Goal: Information Seeking & Learning: Learn about a topic

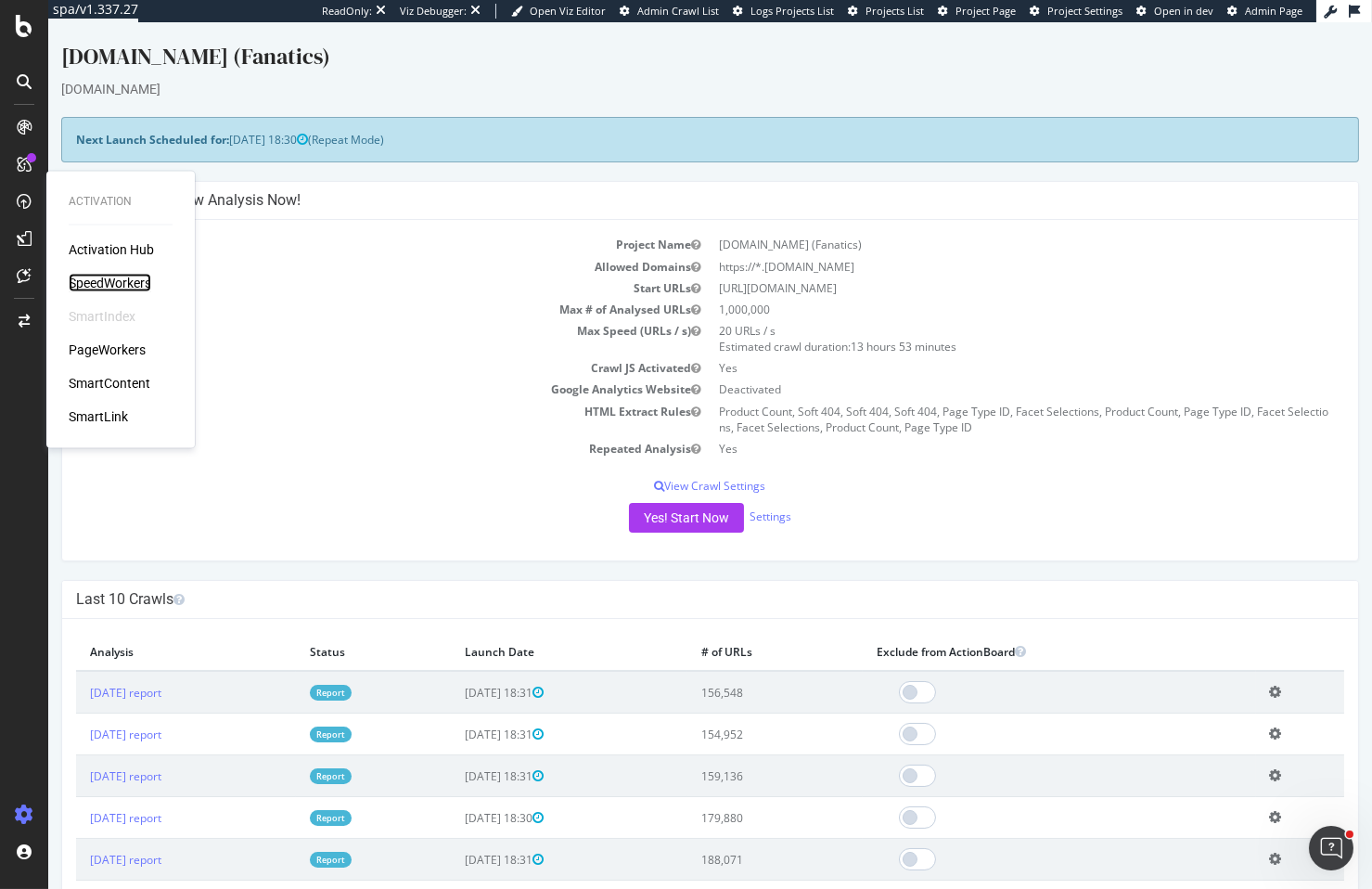
click at [100, 279] on div "SpeedWorkers" at bounding box center [110, 283] width 83 height 19
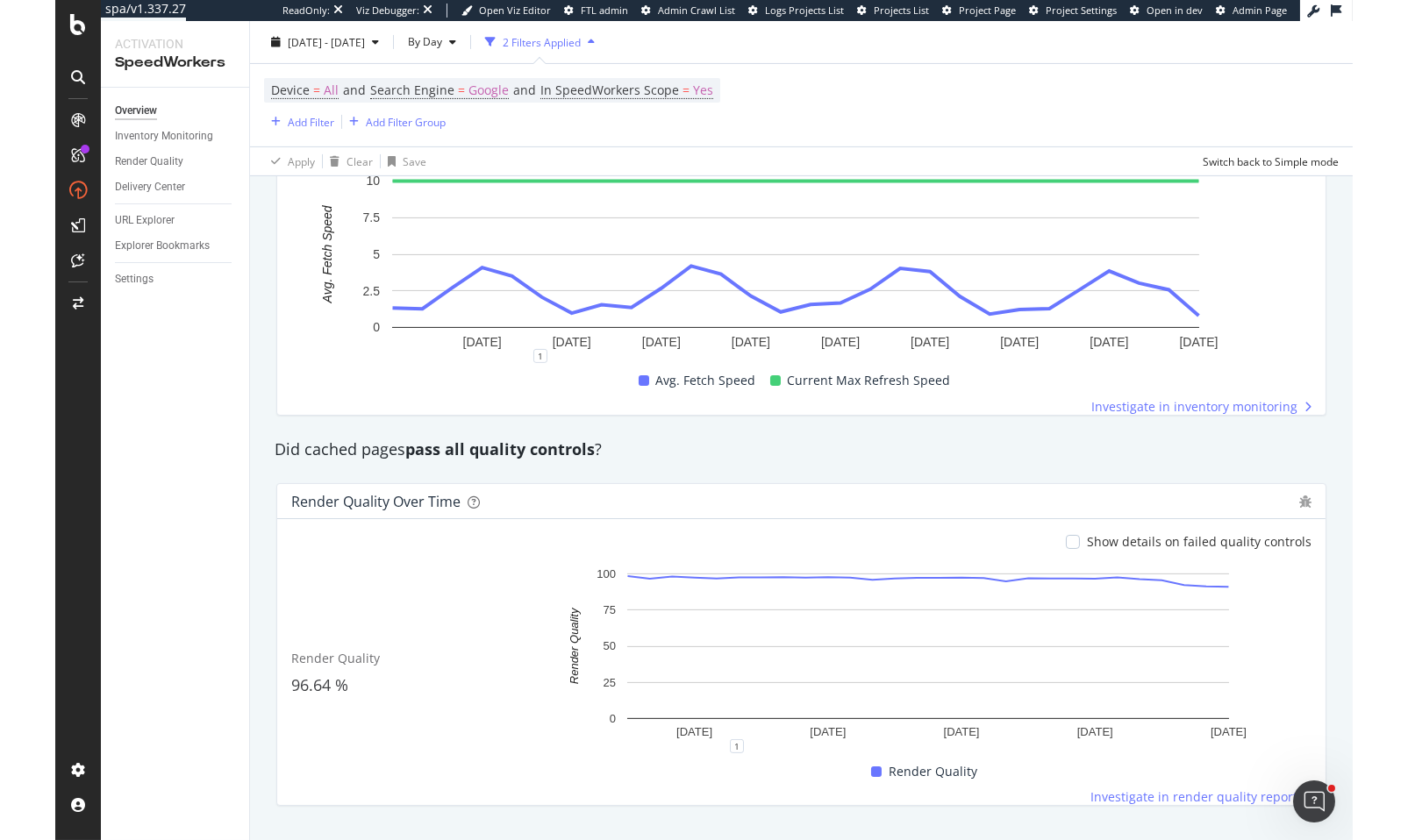
scroll to position [1220, 0]
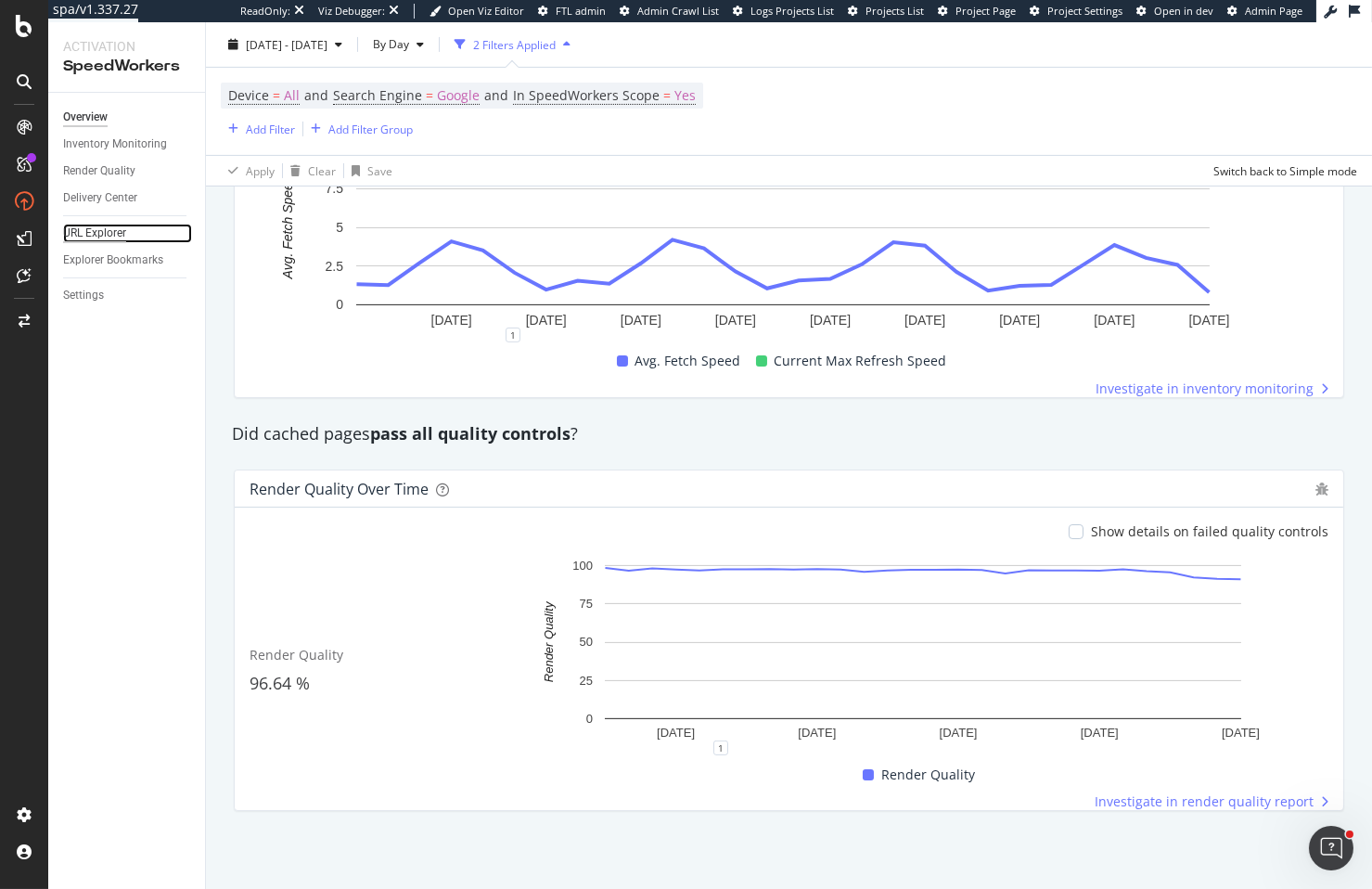
click at [90, 235] on div "URL Explorer" at bounding box center [94, 234] width 63 height 20
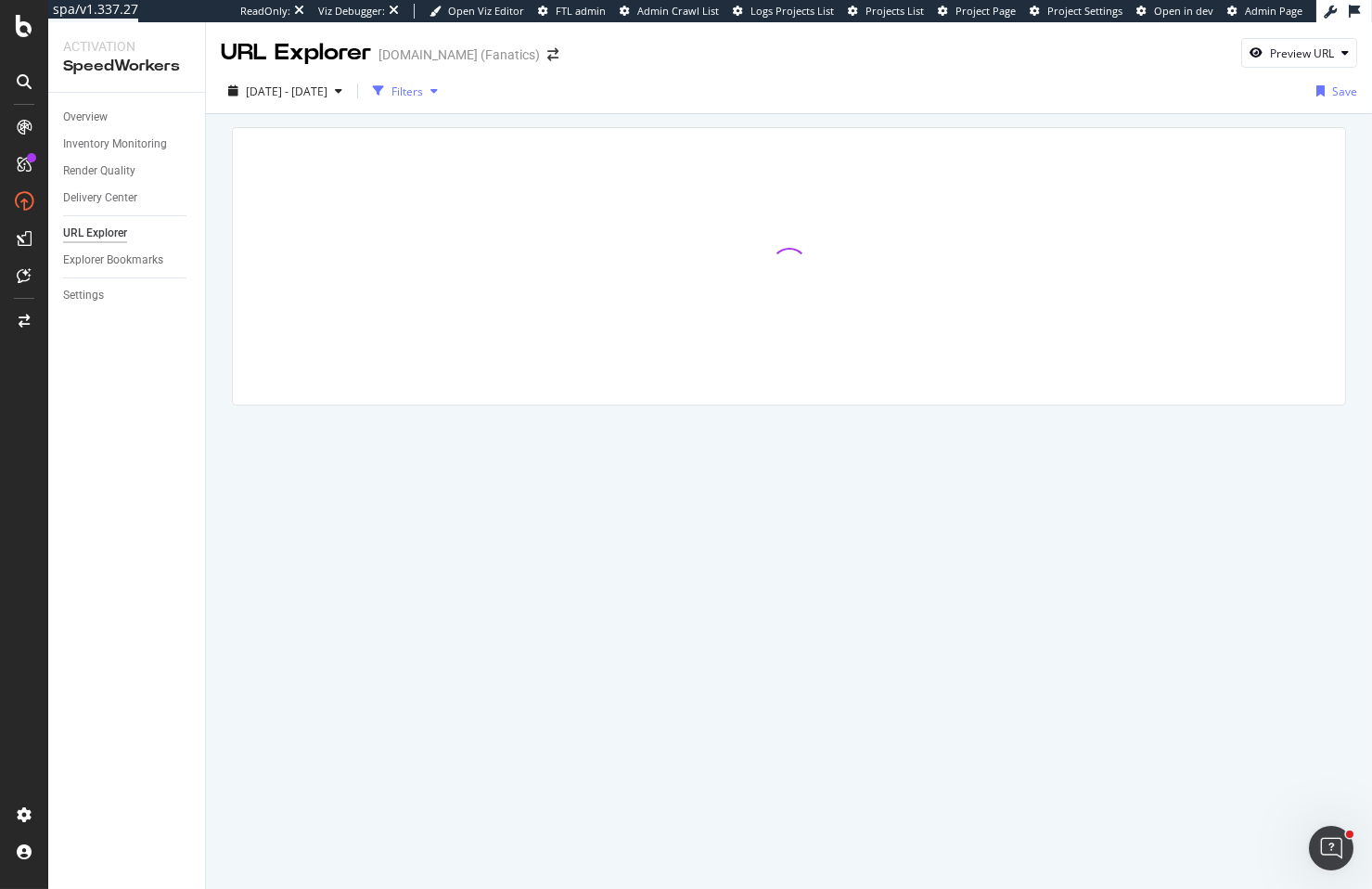
click at [423, 98] on div "Filters" at bounding box center [407, 92] width 32 height 16
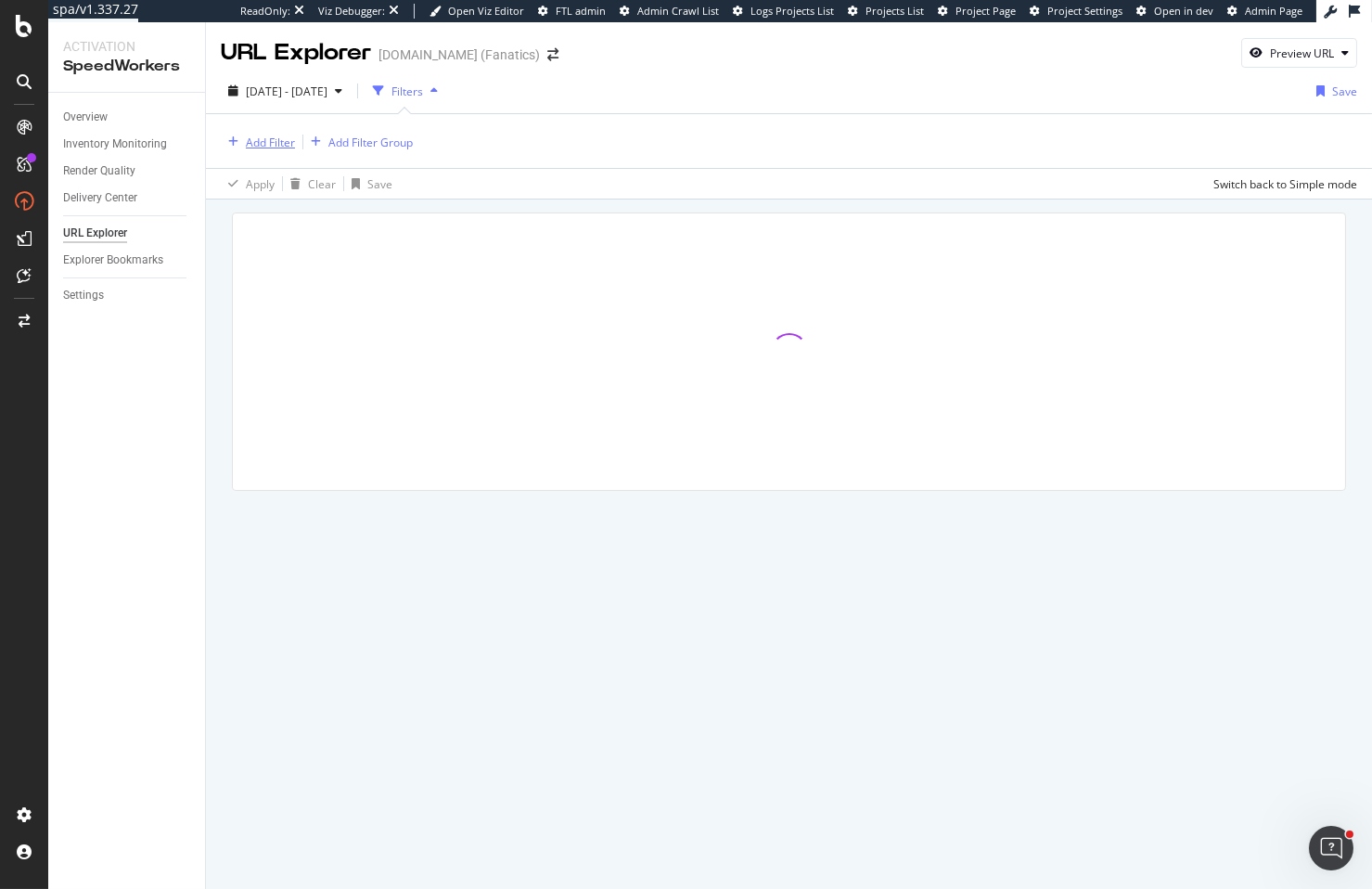
click at [266, 147] on div "Add Filter" at bounding box center [270, 143] width 49 height 16
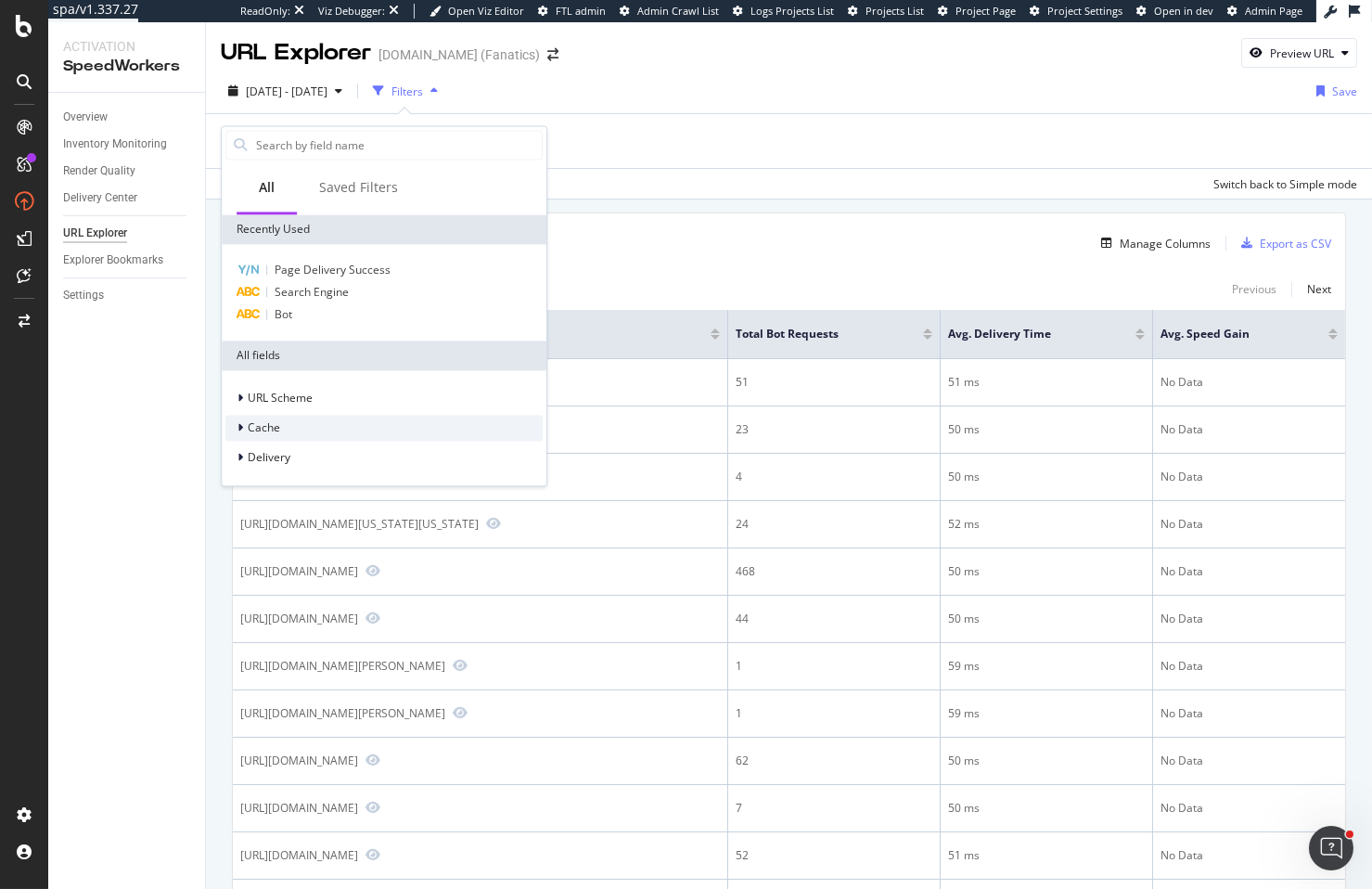
click at [270, 424] on span "Cache" at bounding box center [264, 429] width 33 height 16
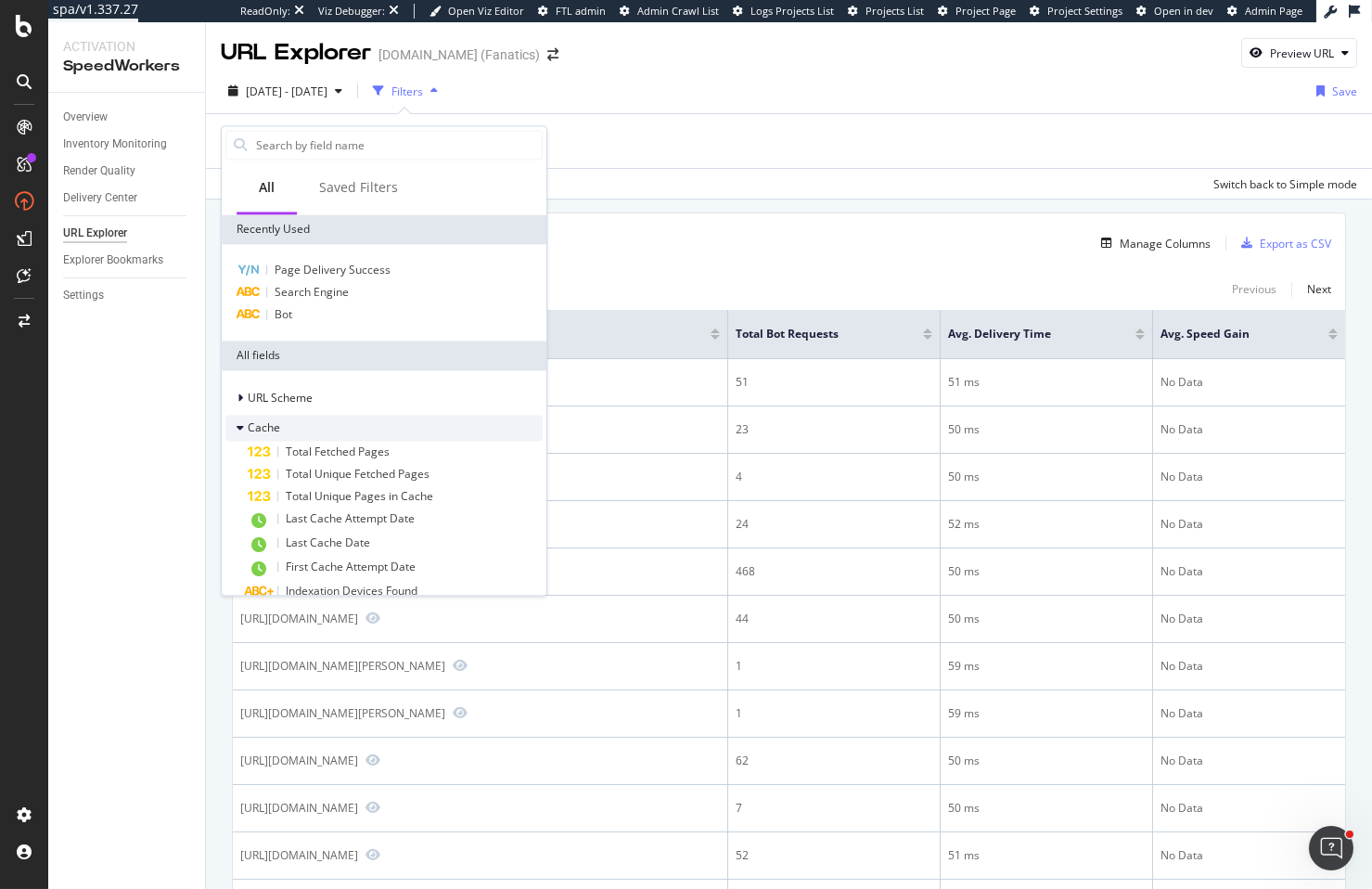
click at [270, 423] on span "Cache" at bounding box center [264, 429] width 33 height 16
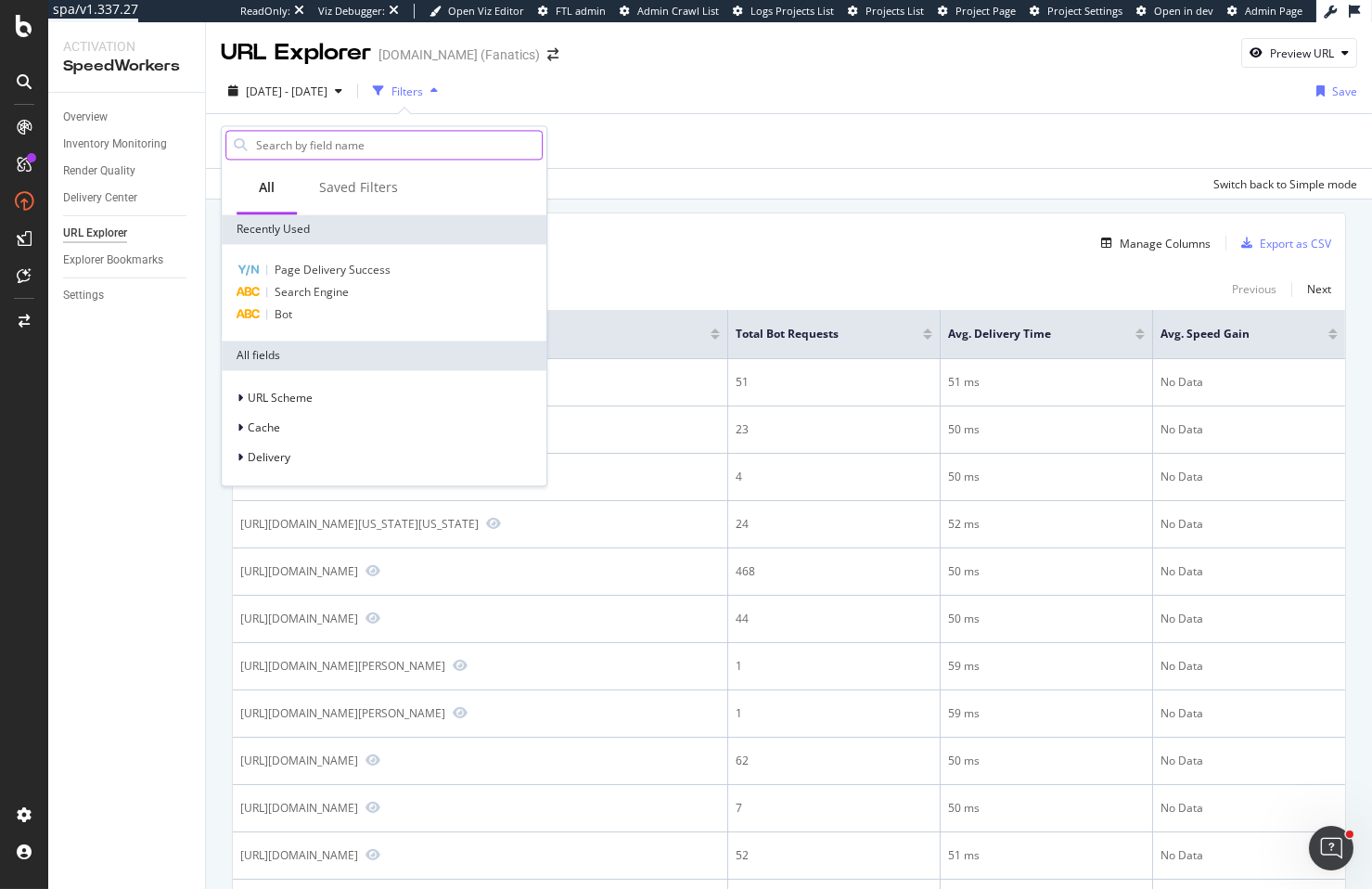
click at [332, 152] on input "text" at bounding box center [398, 145] width 288 height 28
type input "behavior"
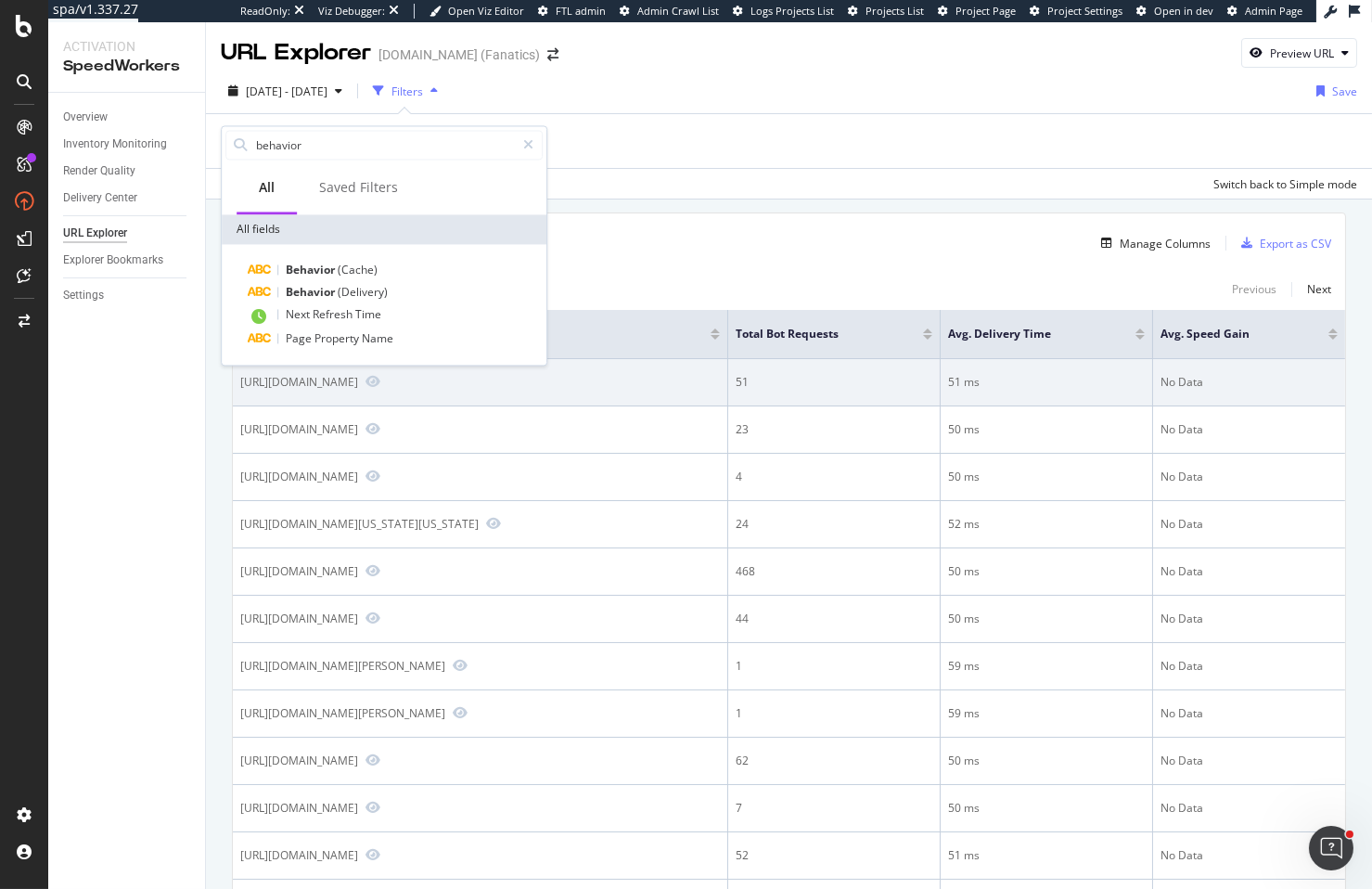
click at [1018, 294] on div "Showing 1 to 50 of 3,711,343 entries Previous Next" at bounding box center [789, 290] width 1112 height 22
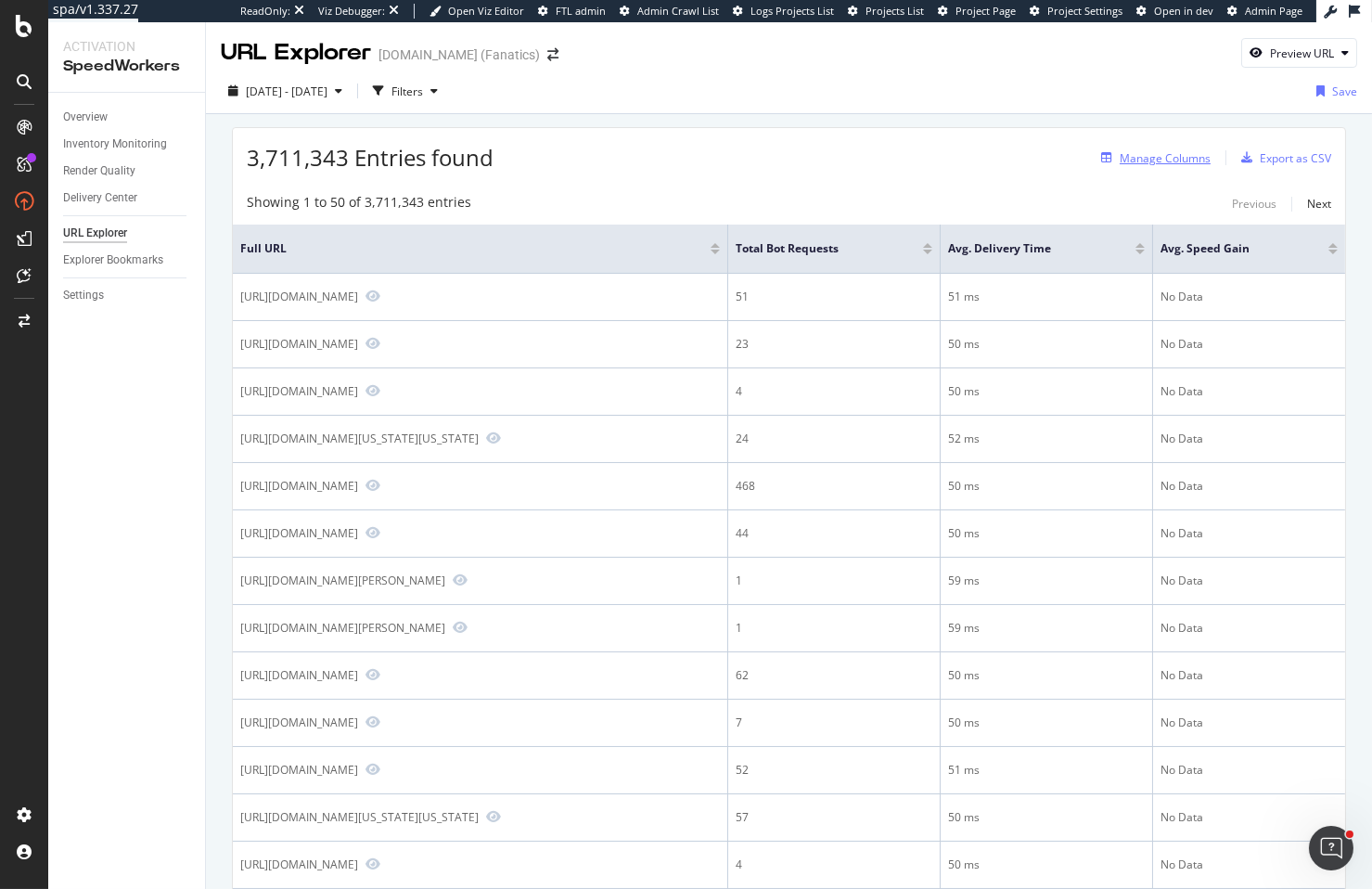
click at [1161, 162] on div "Manage Columns" at bounding box center [1165, 159] width 91 height 16
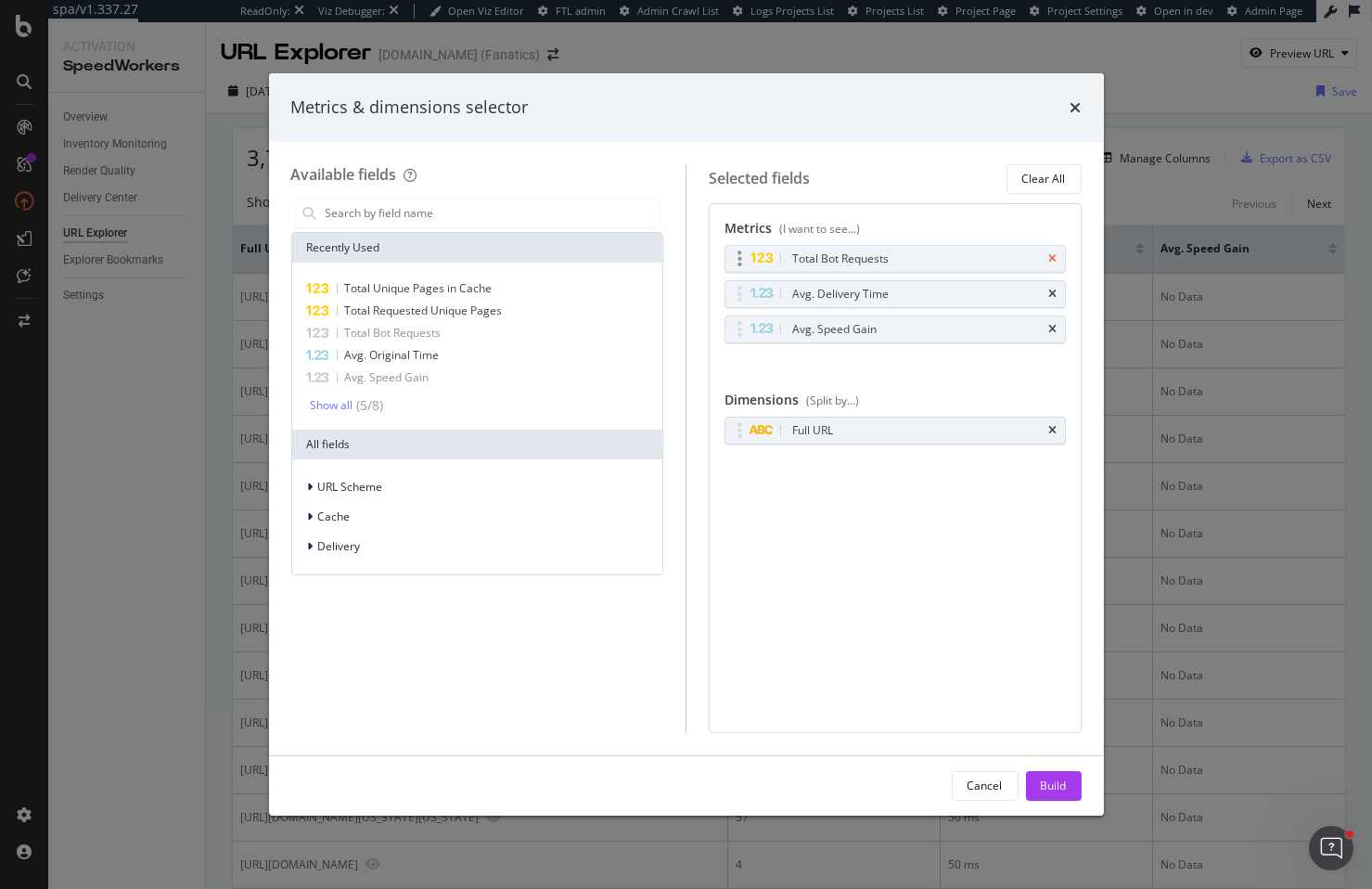
click at [1055, 259] on icon "times" at bounding box center [1053, 259] width 8 height 11
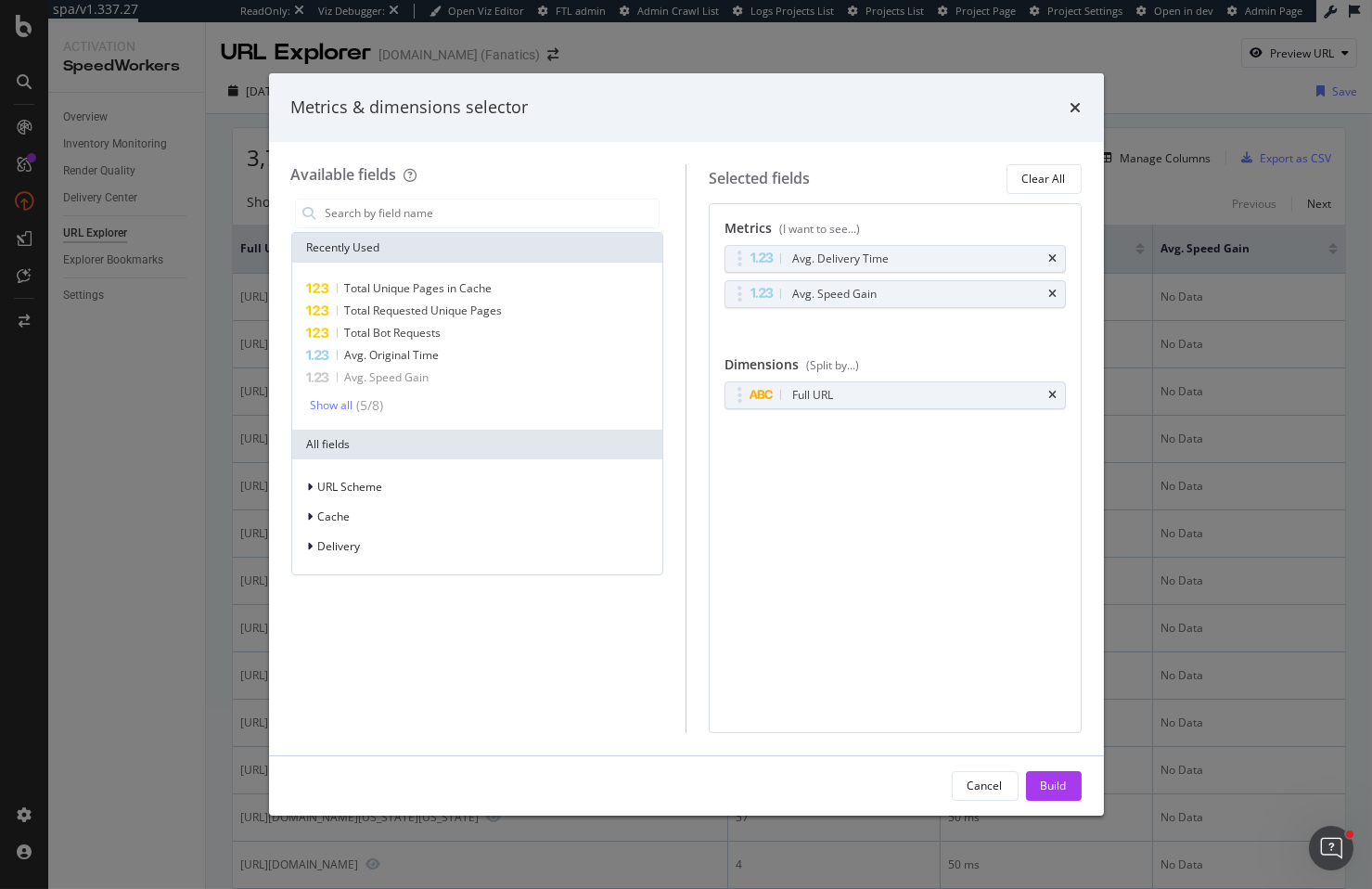
click at [1055, 259] on icon "times" at bounding box center [1053, 259] width 8 height 11
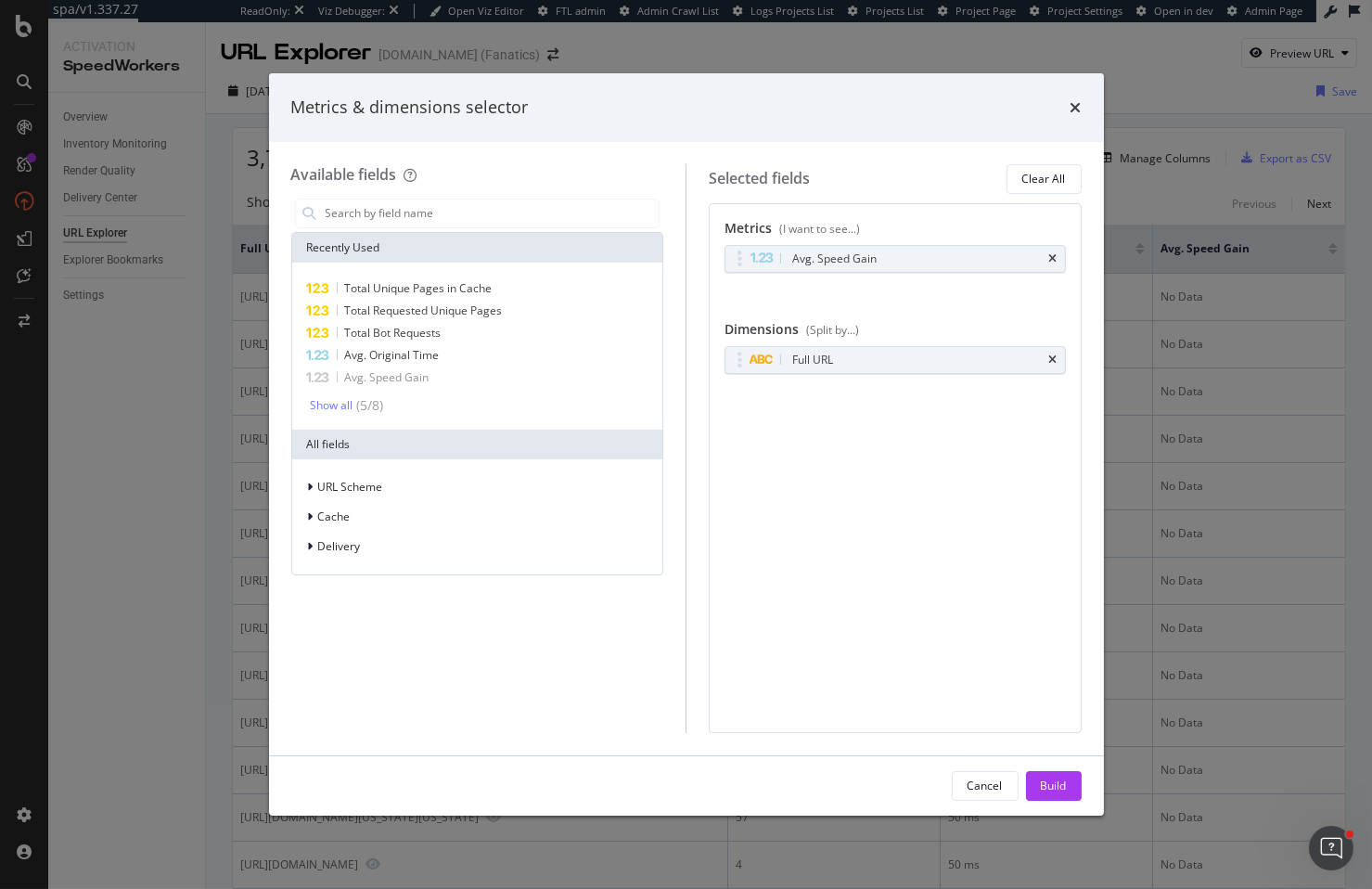
click at [1055, 259] on icon "times" at bounding box center [1053, 259] width 8 height 11
click at [815, 249] on div "No Metric Selected" at bounding box center [896, 260] width 342 height 30
click at [819, 256] on div "No Metric Selected" at bounding box center [896, 260] width 342 height 30
click at [476, 217] on input "modal" at bounding box center [491, 214] width 336 height 28
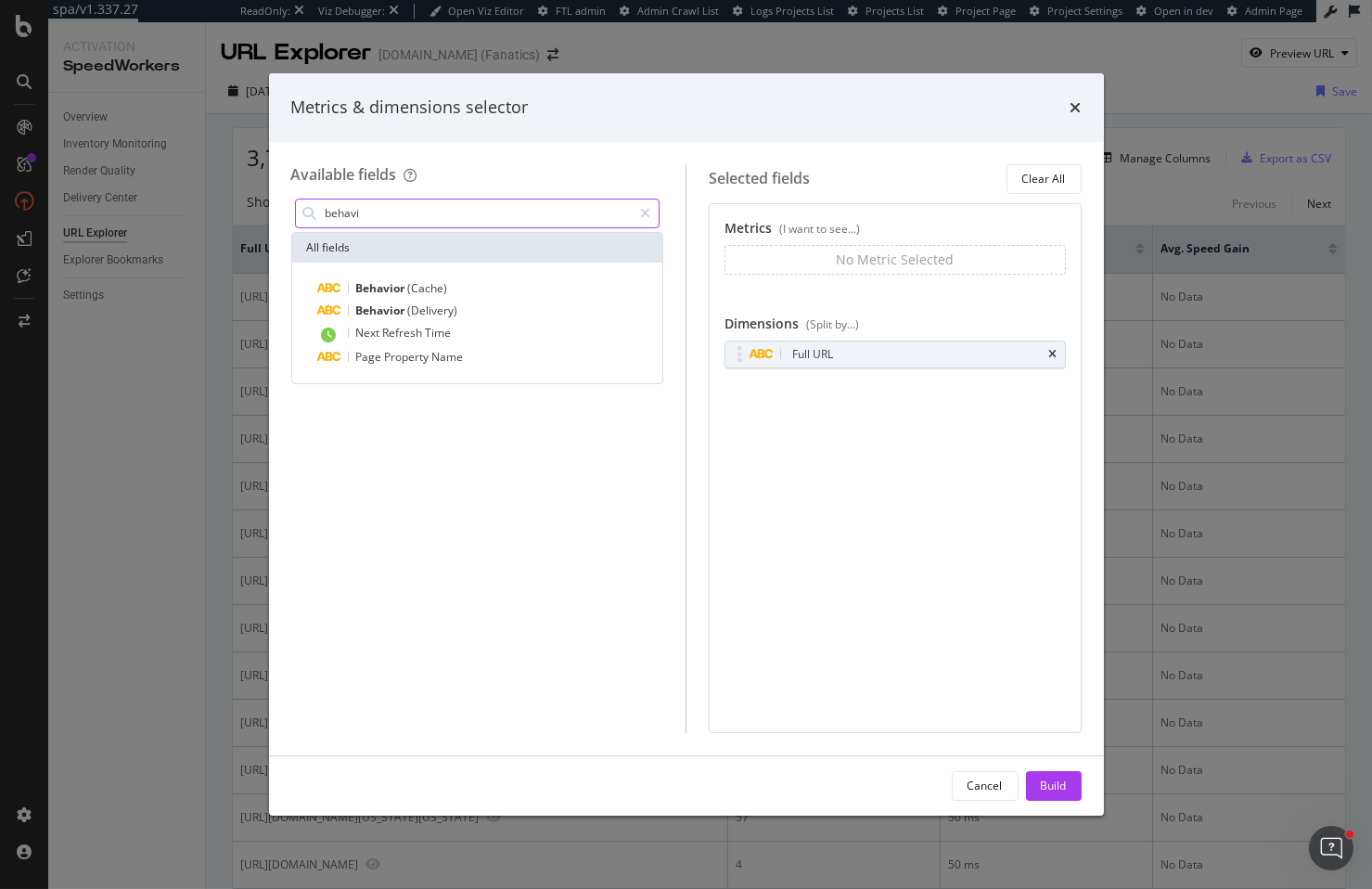
type input "behavi"
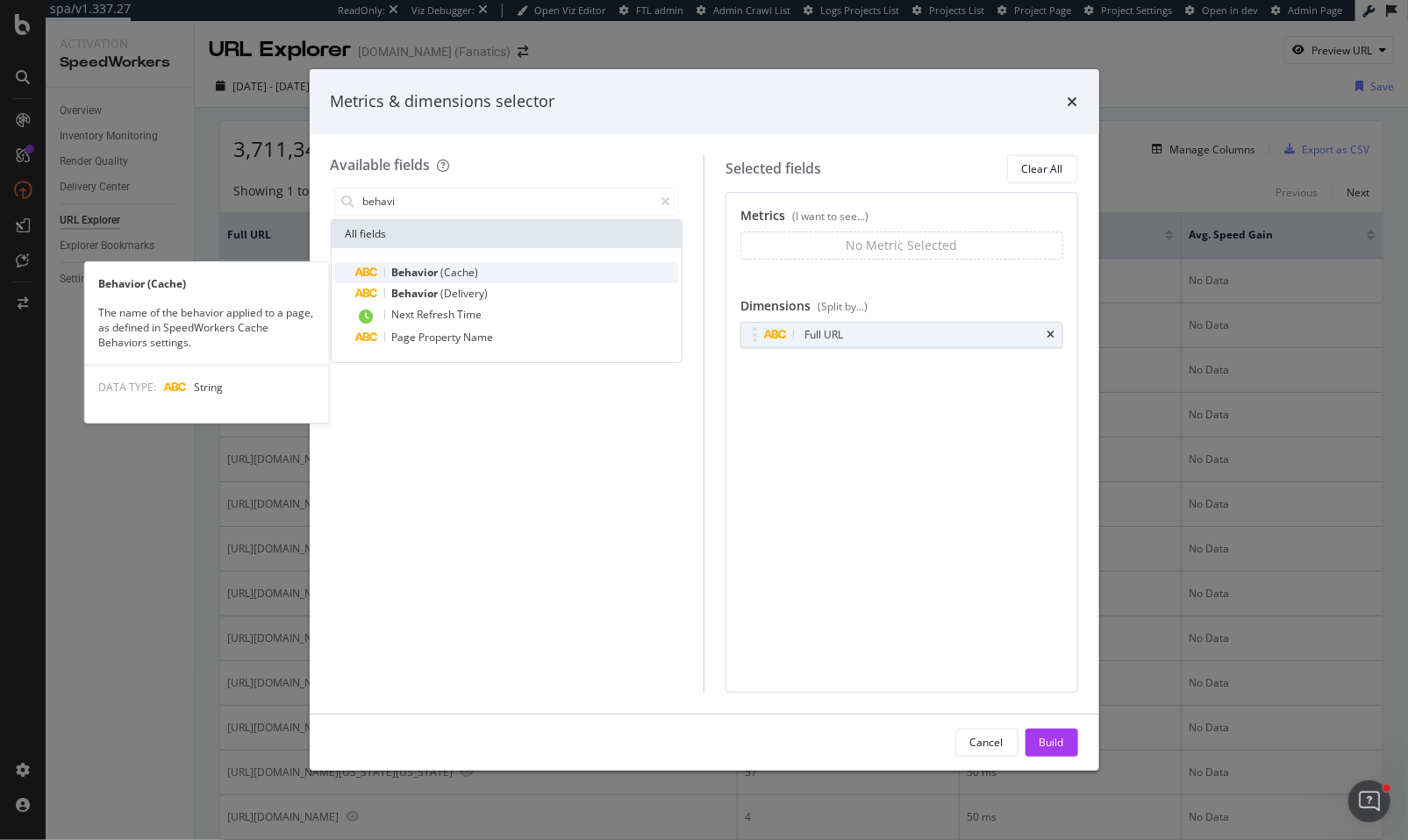
click at [468, 269] on span "(Cache)" at bounding box center [460, 273] width 38 height 15
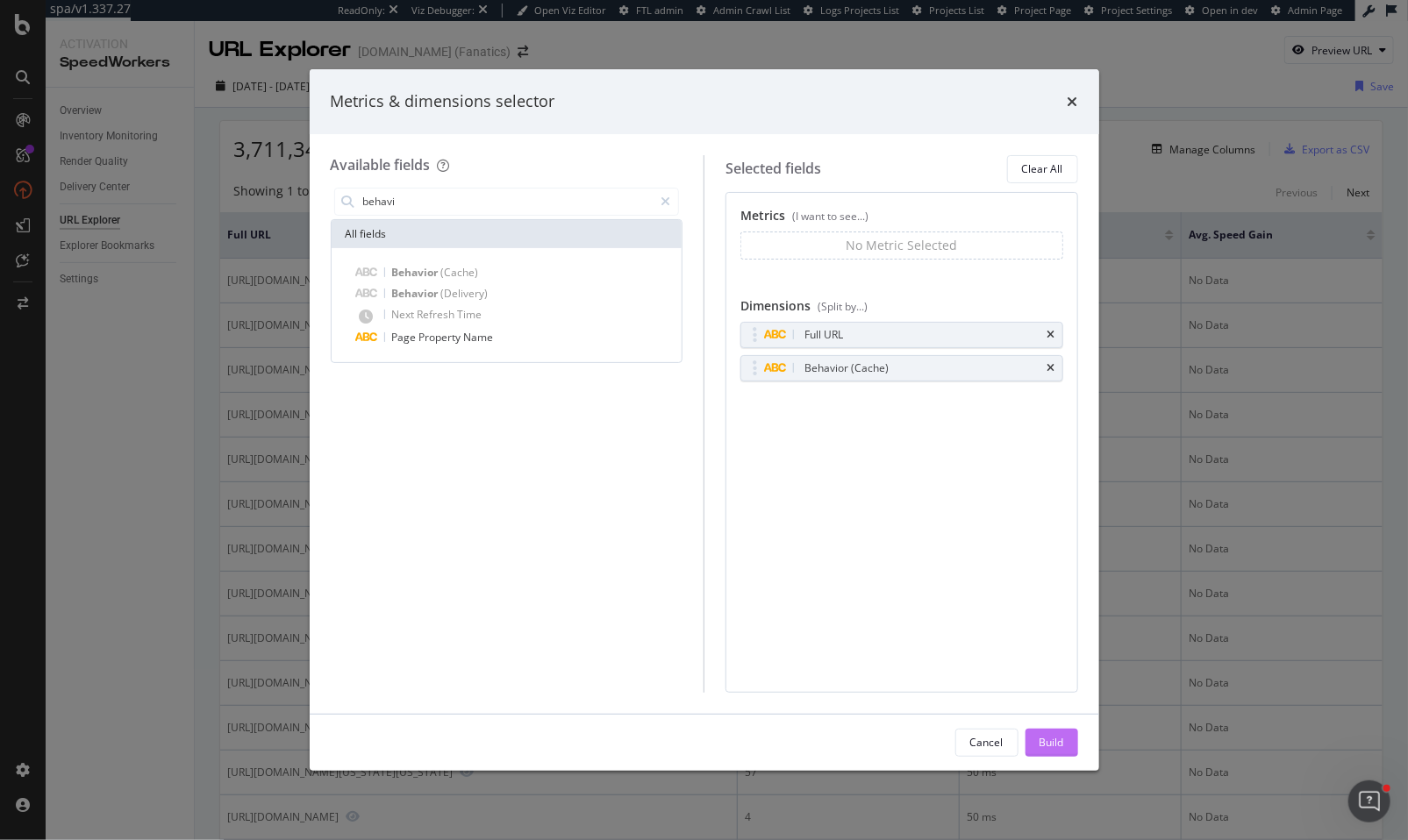
click at [1035, 747] on button "Build" at bounding box center [1052, 743] width 53 height 28
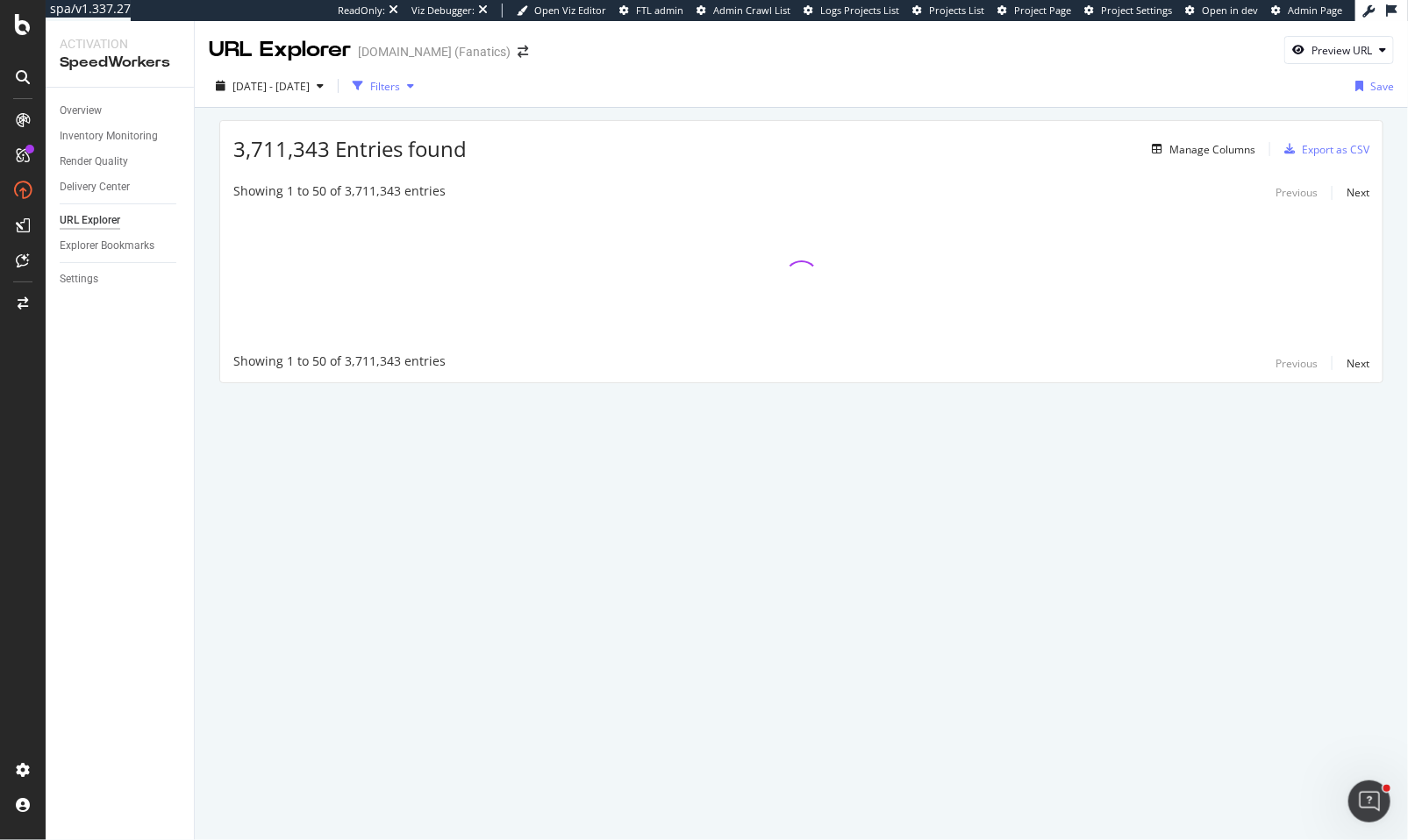
click at [400, 79] on div "Filters" at bounding box center [385, 87] width 30 height 15
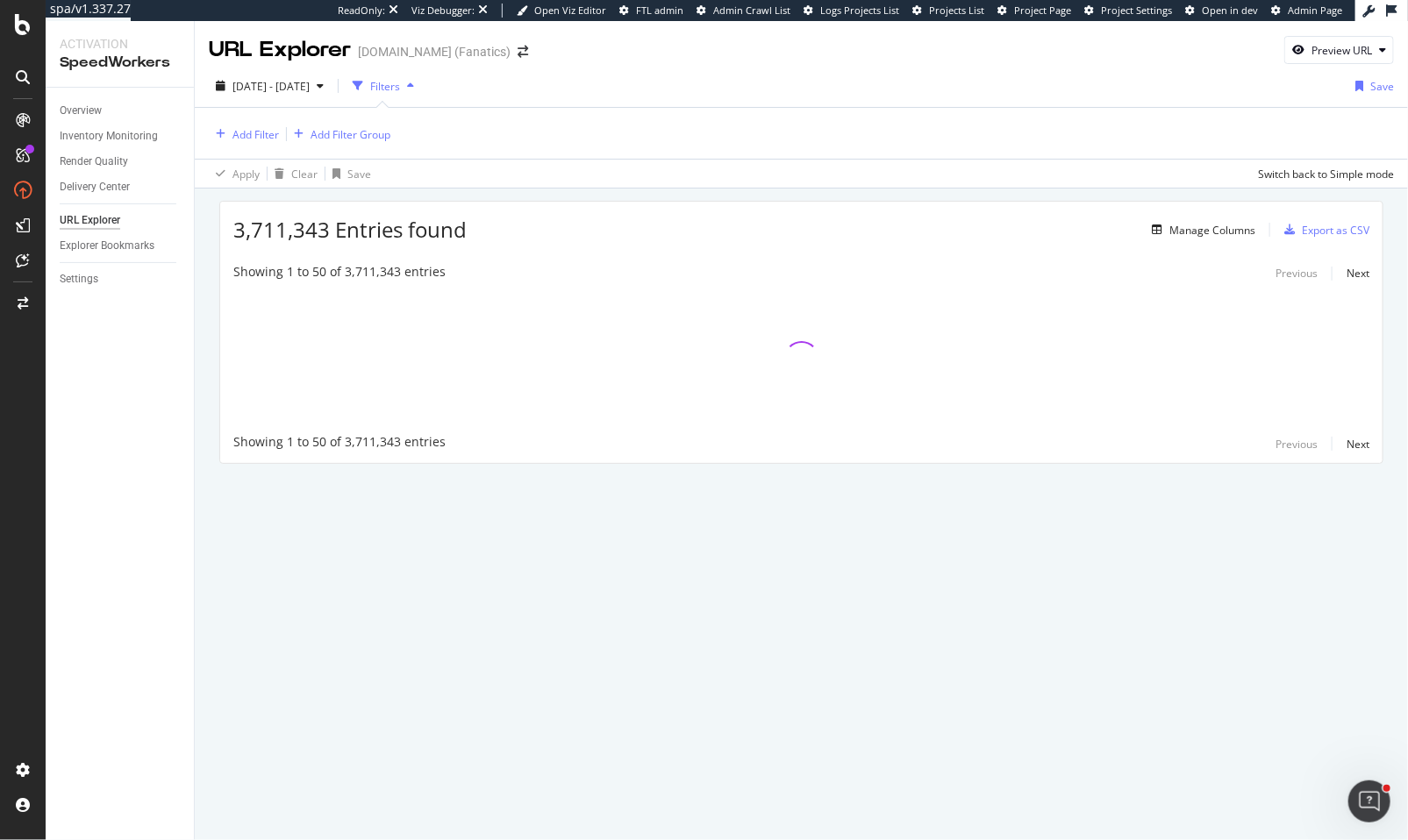
click at [421, 85] on div "button" at bounding box center [411, 85] width 21 height 10
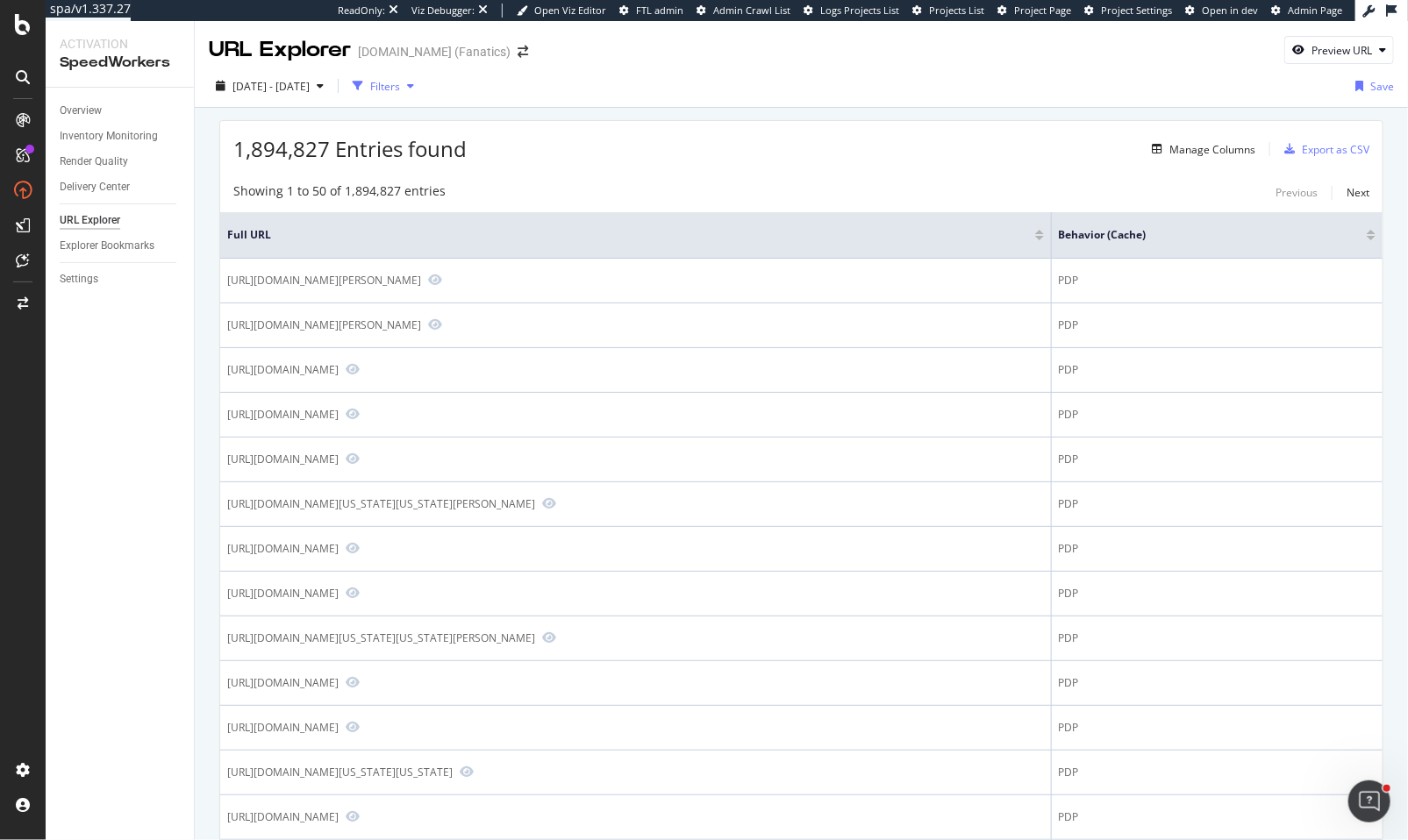
click at [400, 88] on div "Filters" at bounding box center [385, 87] width 30 height 15
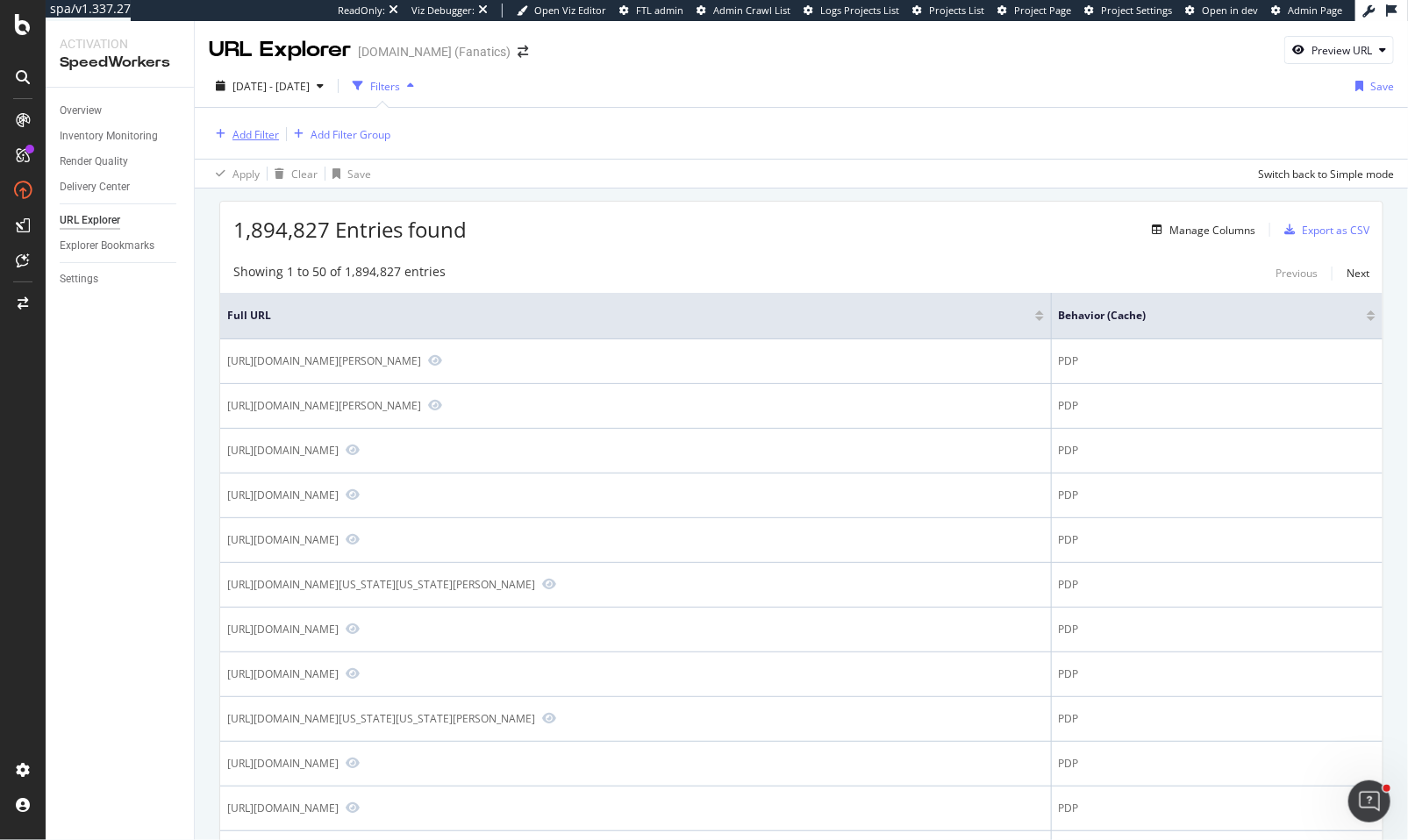
click at [246, 141] on div "Add Filter" at bounding box center [255, 135] width 46 height 15
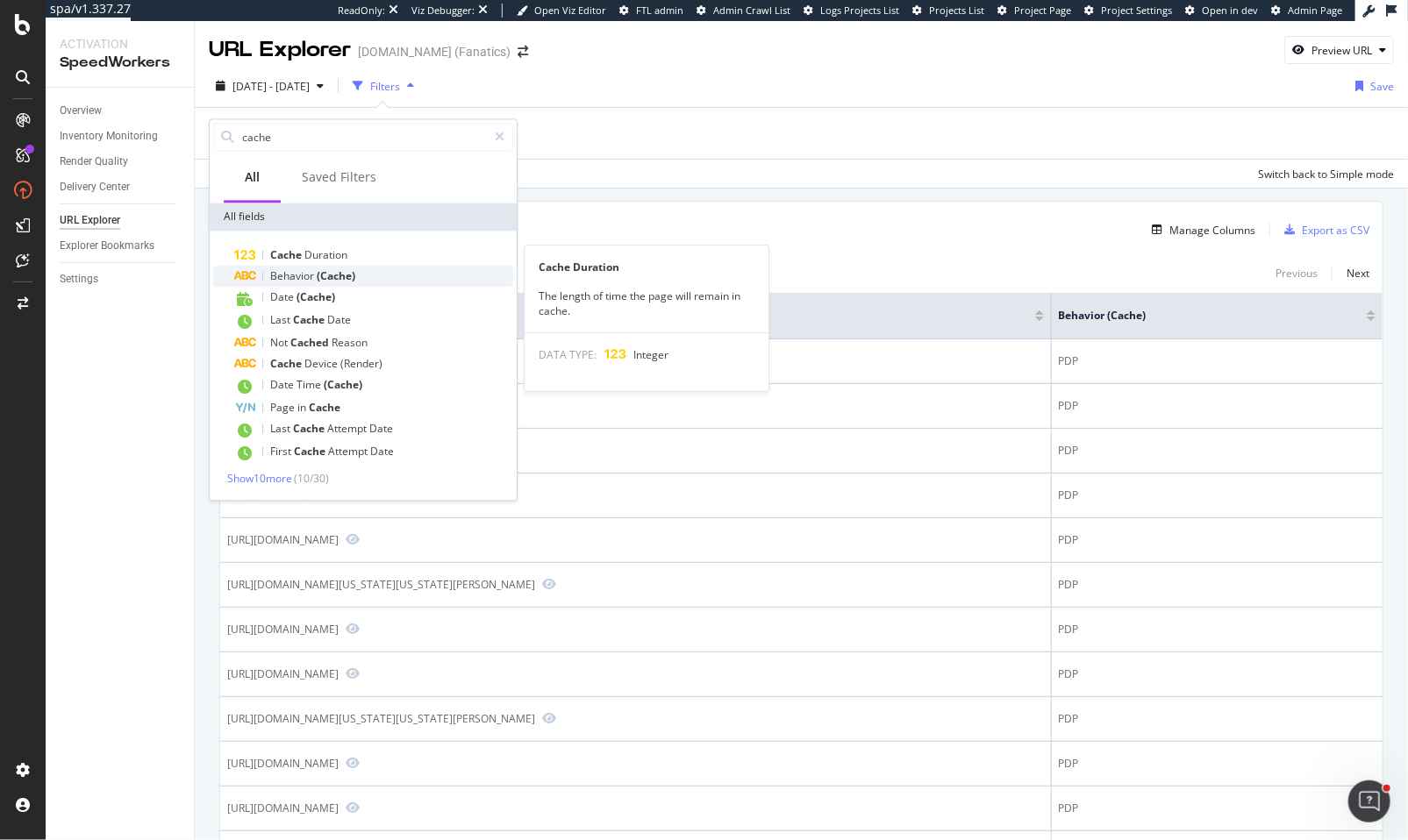
type input "cache"
click at [299, 271] on span "Behavior" at bounding box center [293, 276] width 46 height 15
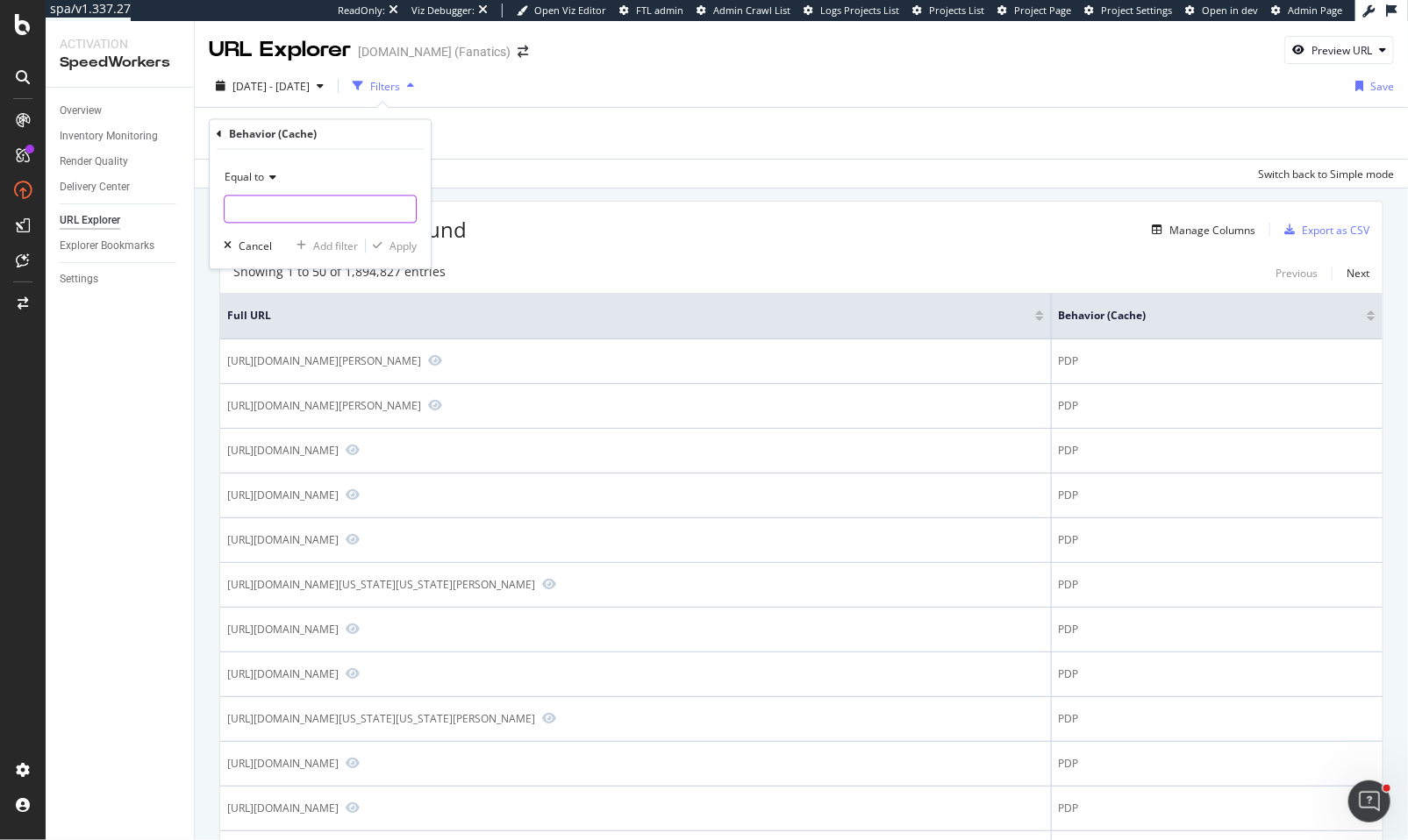
click at [280, 224] on div "Equal to Cancel Add filter Apply" at bounding box center [320, 210] width 221 height 119
click at [285, 214] on input "text" at bounding box center [320, 210] width 192 height 28
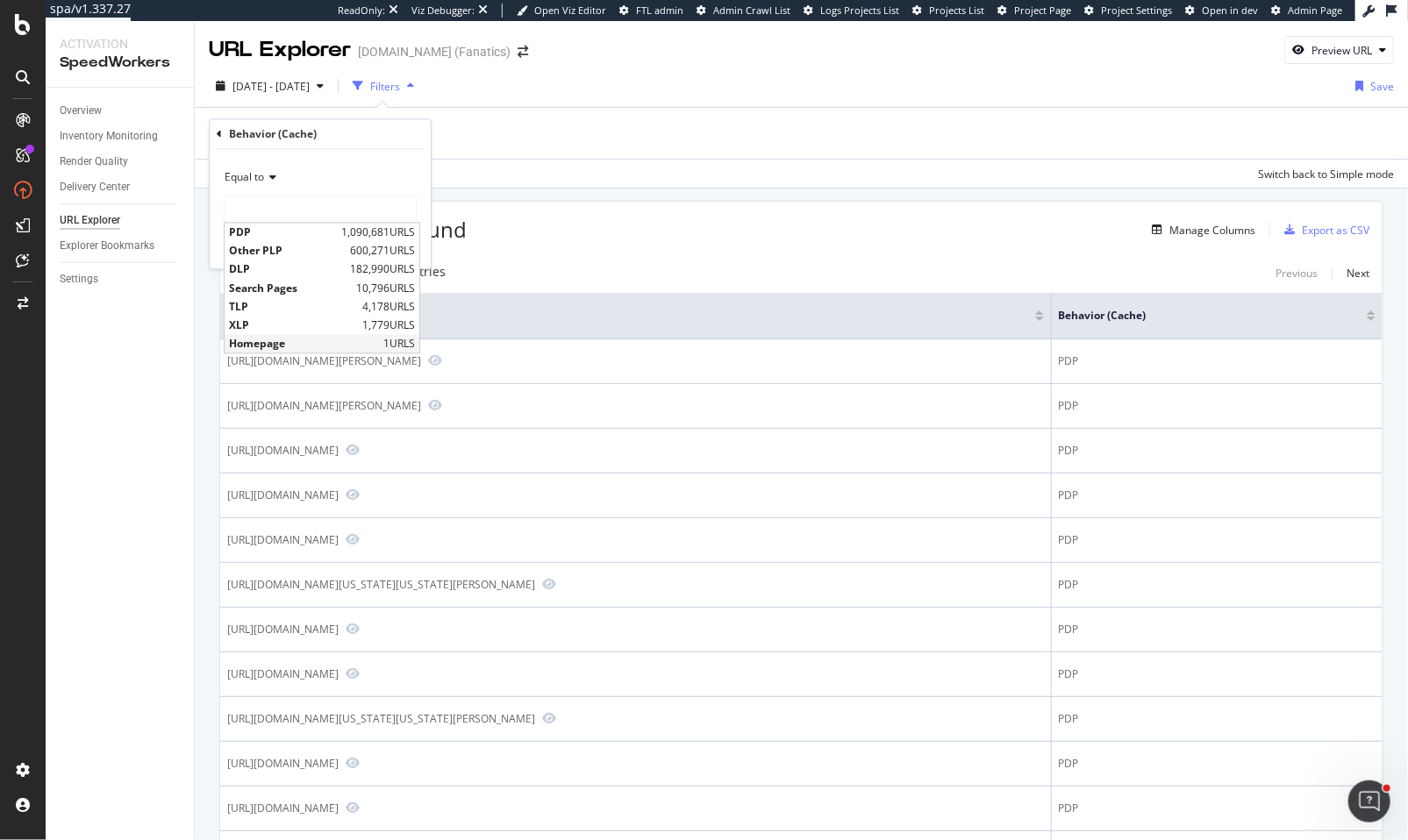
click at [296, 346] on span "Homepage" at bounding box center [304, 344] width 150 height 15
type input "Homepage"
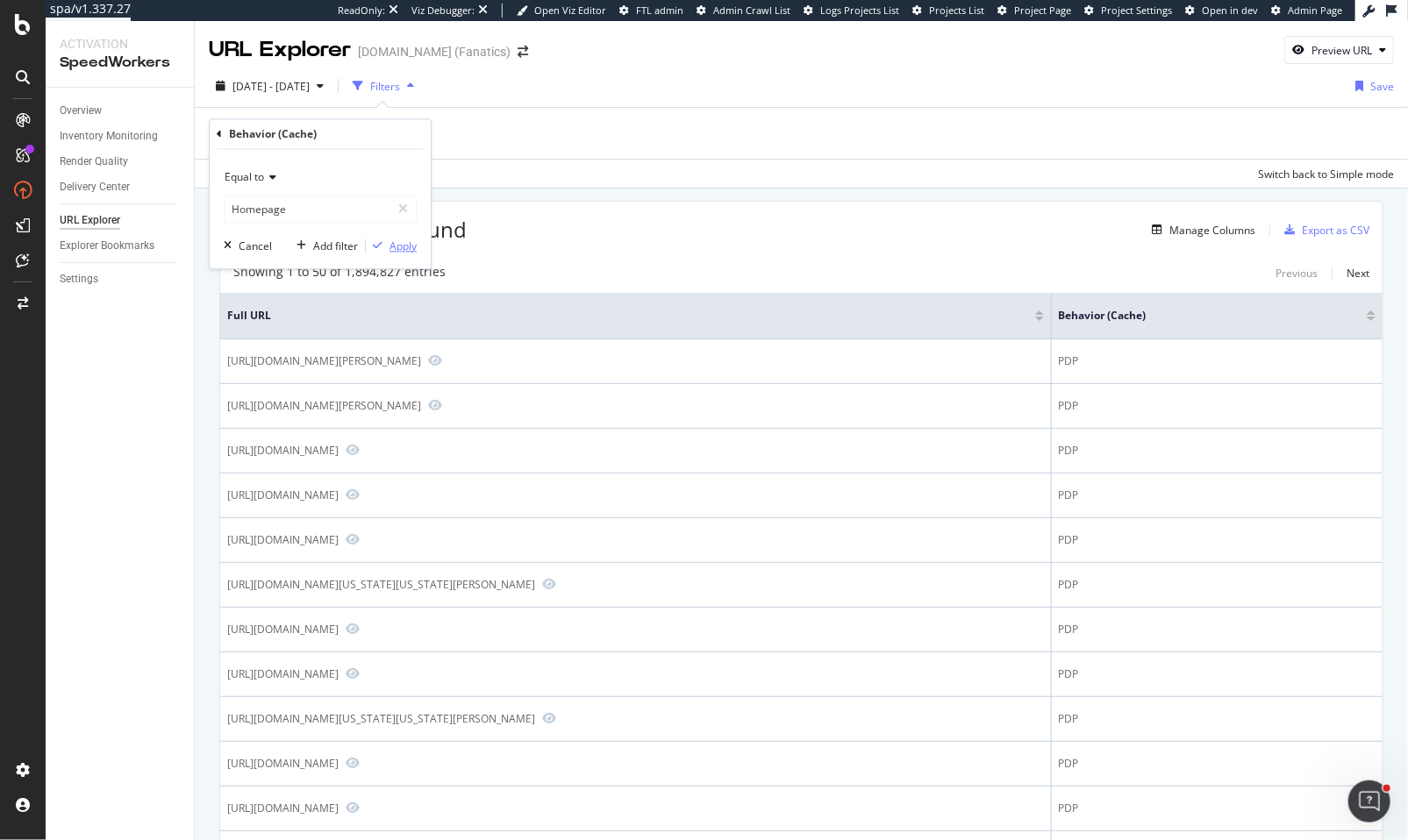
click at [403, 245] on div "Apply" at bounding box center [403, 246] width 27 height 15
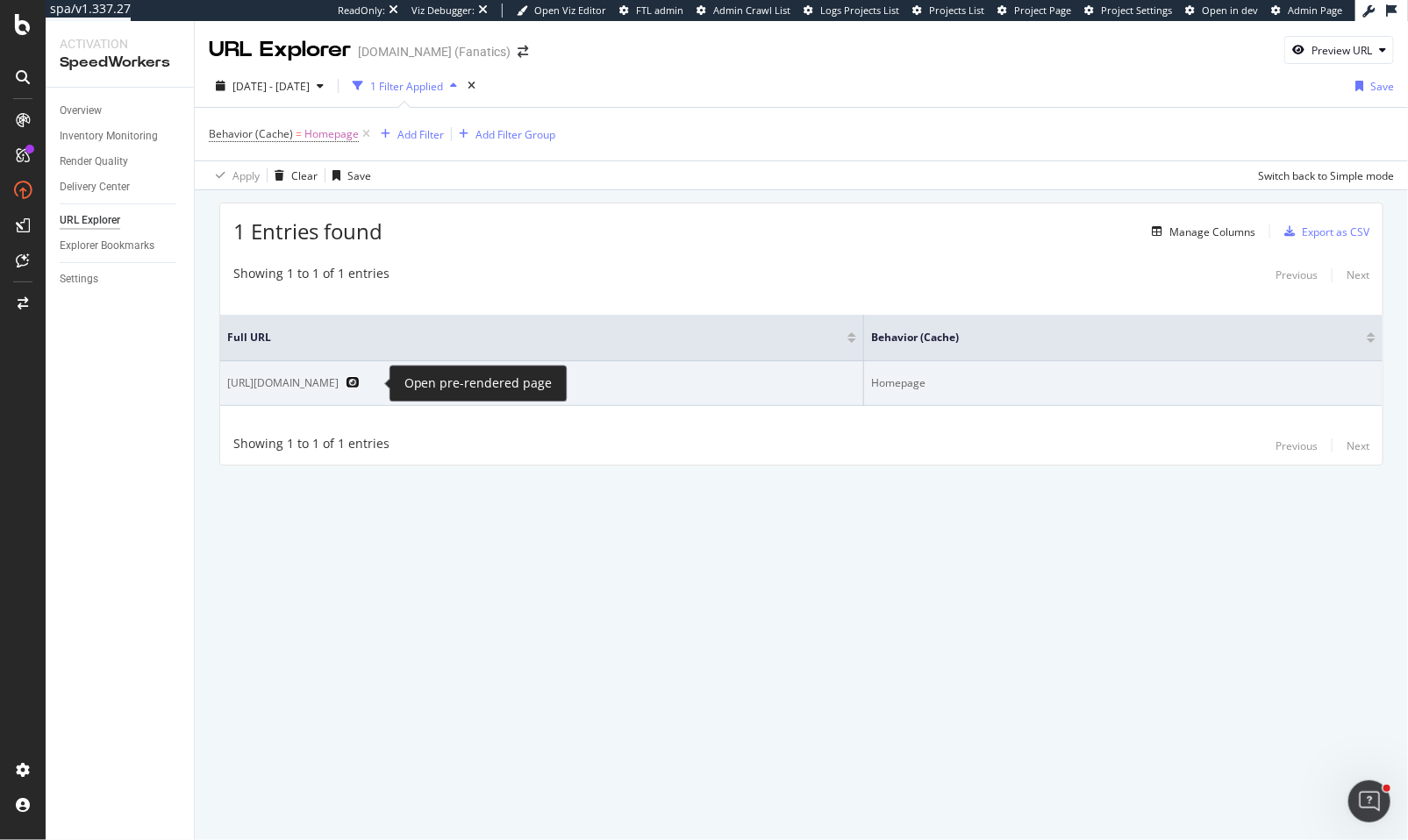
click at [360, 378] on icon "Preview https://www.mlbshop.com/" at bounding box center [352, 382] width 14 height 12
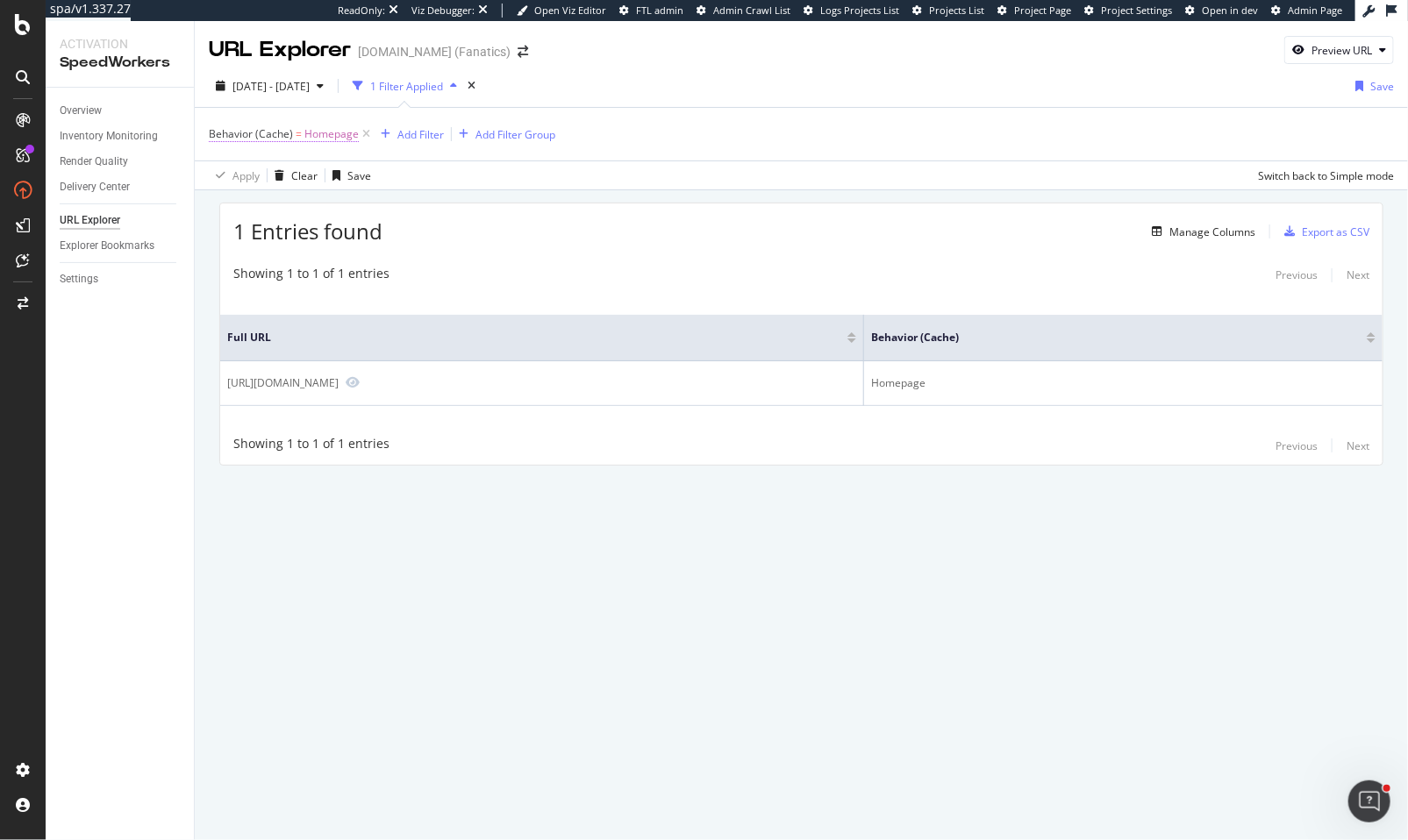
click at [323, 136] on span "Homepage" at bounding box center [331, 134] width 55 height 25
click at [403, 205] on icon at bounding box center [403, 207] width 9 height 12
click at [338, 206] on input "text" at bounding box center [320, 207] width 192 height 28
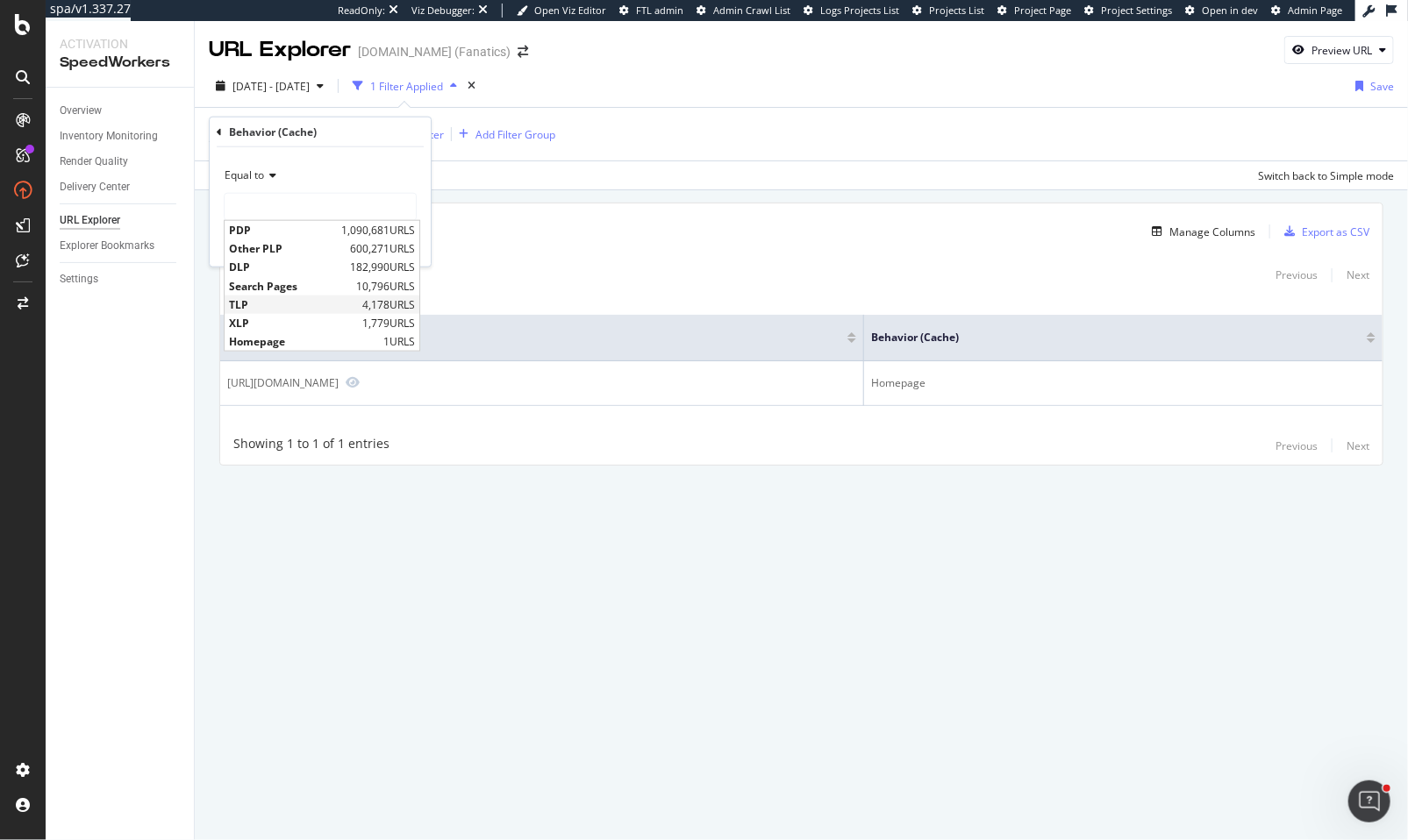
click at [317, 300] on span "TLP" at bounding box center [294, 304] width 129 height 15
type input "TLP"
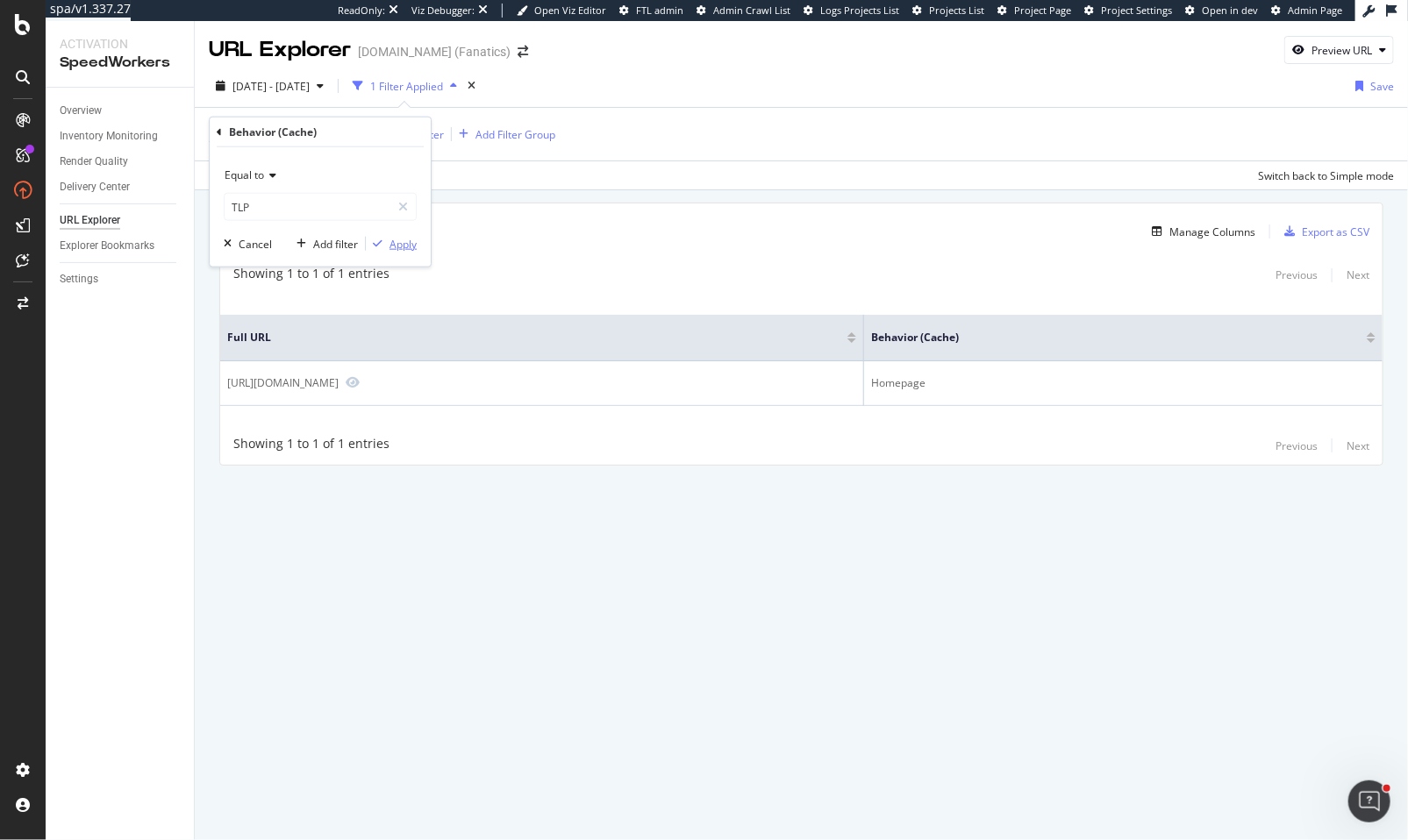
click at [407, 245] on div "Apply" at bounding box center [403, 244] width 27 height 15
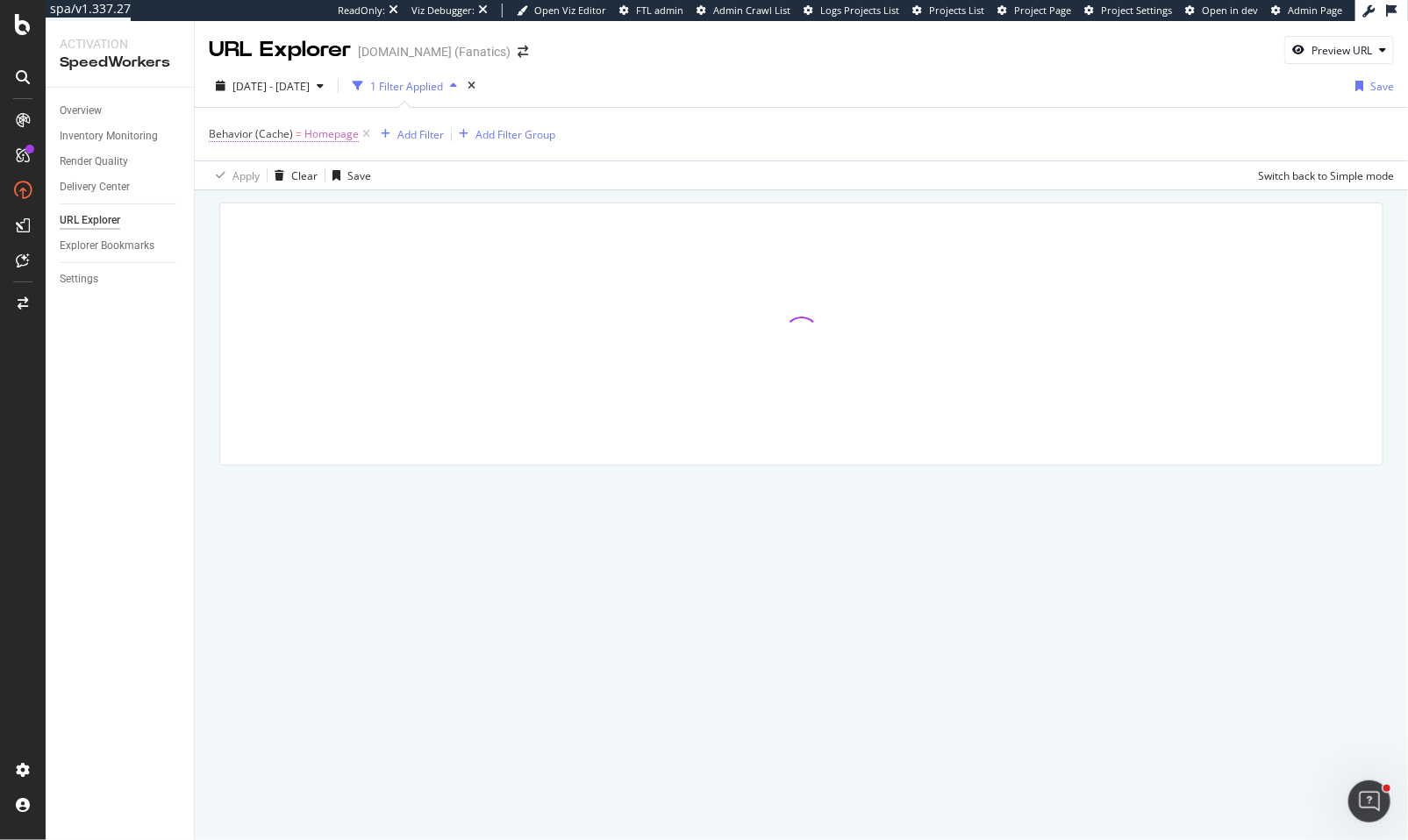
click at [330, 132] on span "Homepage" at bounding box center [331, 134] width 55 height 25
click at [411, 206] on div at bounding box center [402, 207] width 25 height 28
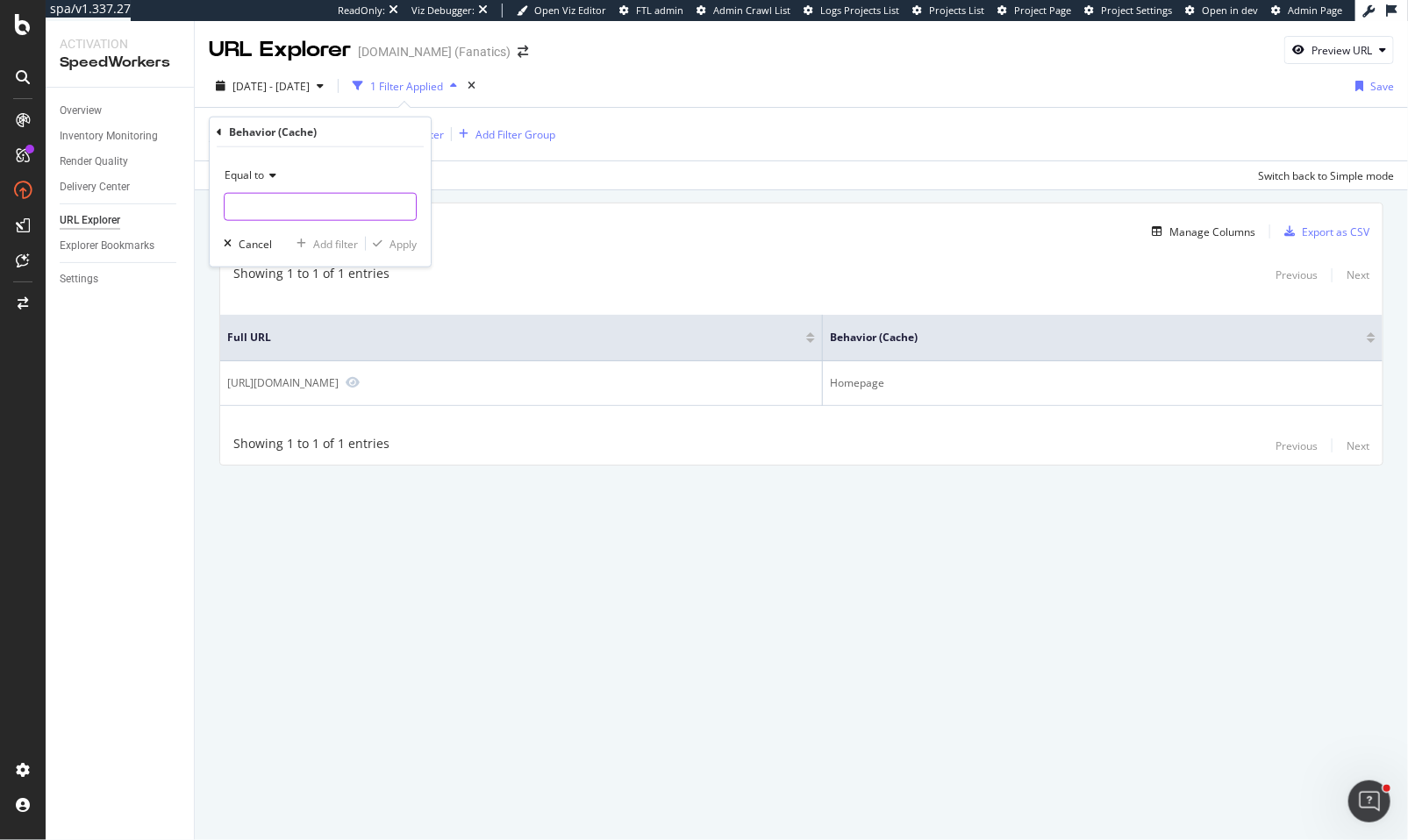
click at [351, 212] on input "text" at bounding box center [320, 207] width 192 height 28
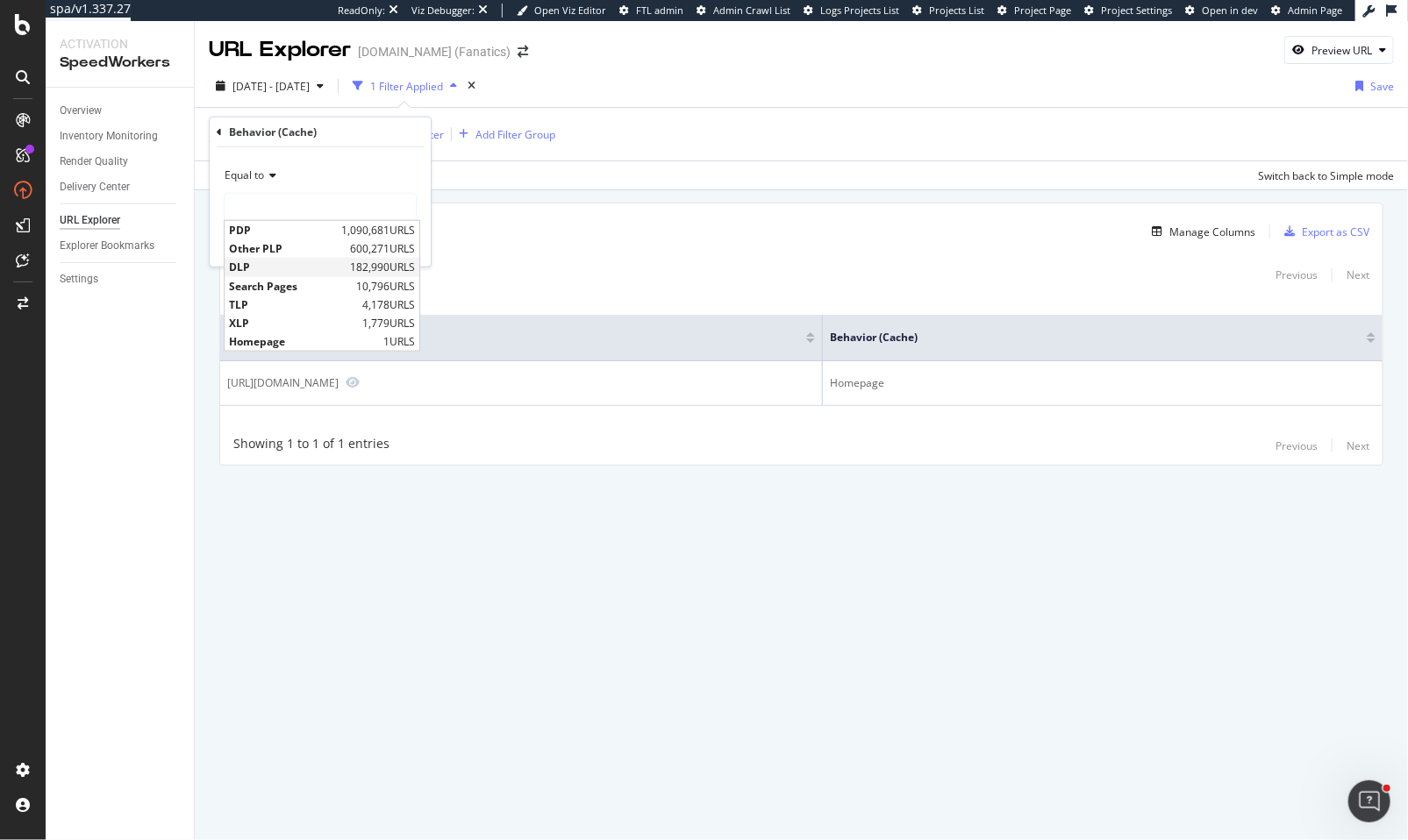
click at [310, 262] on span "DLP" at bounding box center [288, 267] width 117 height 15
type input "DLP"
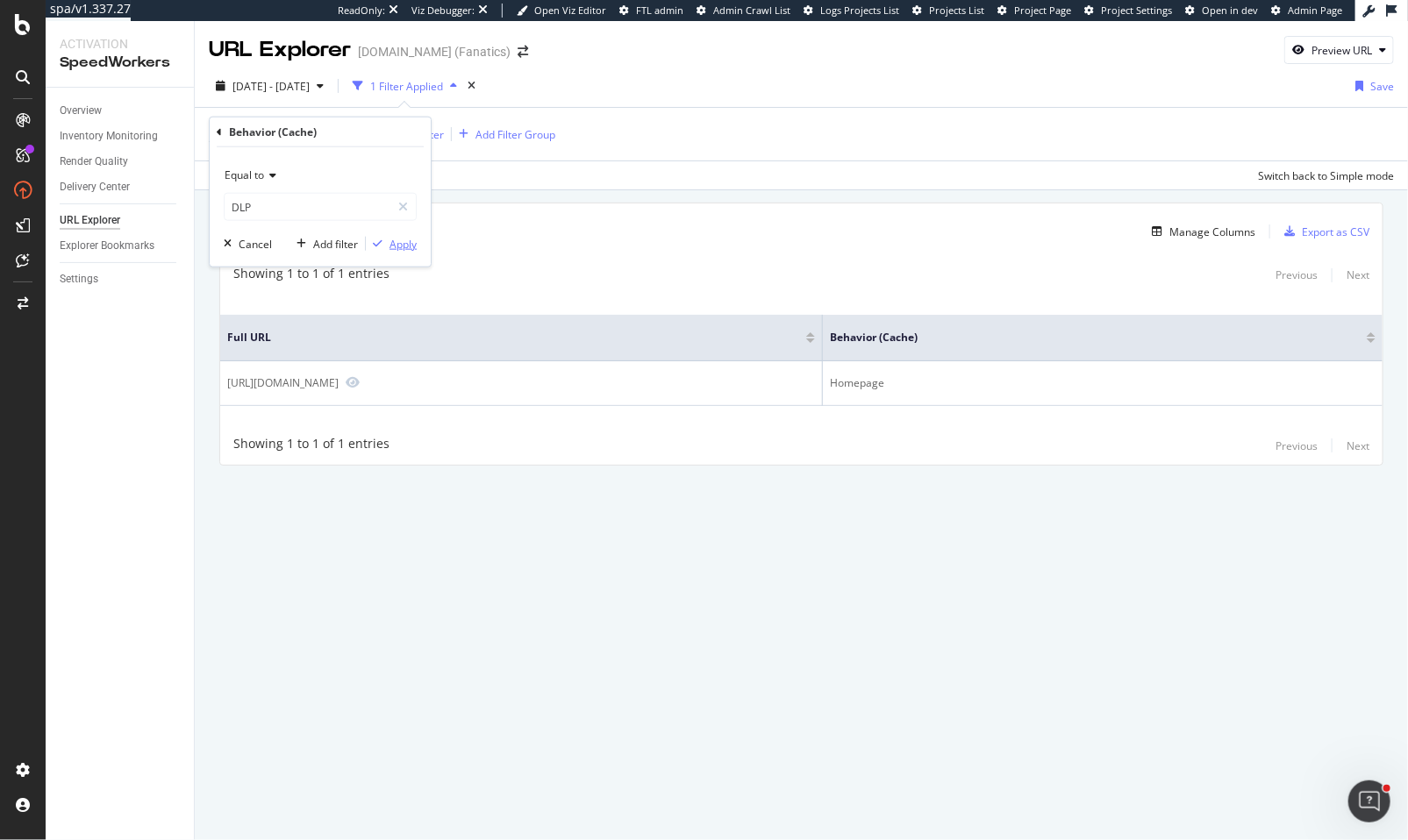
click at [416, 243] on div "Apply" at bounding box center [403, 244] width 27 height 15
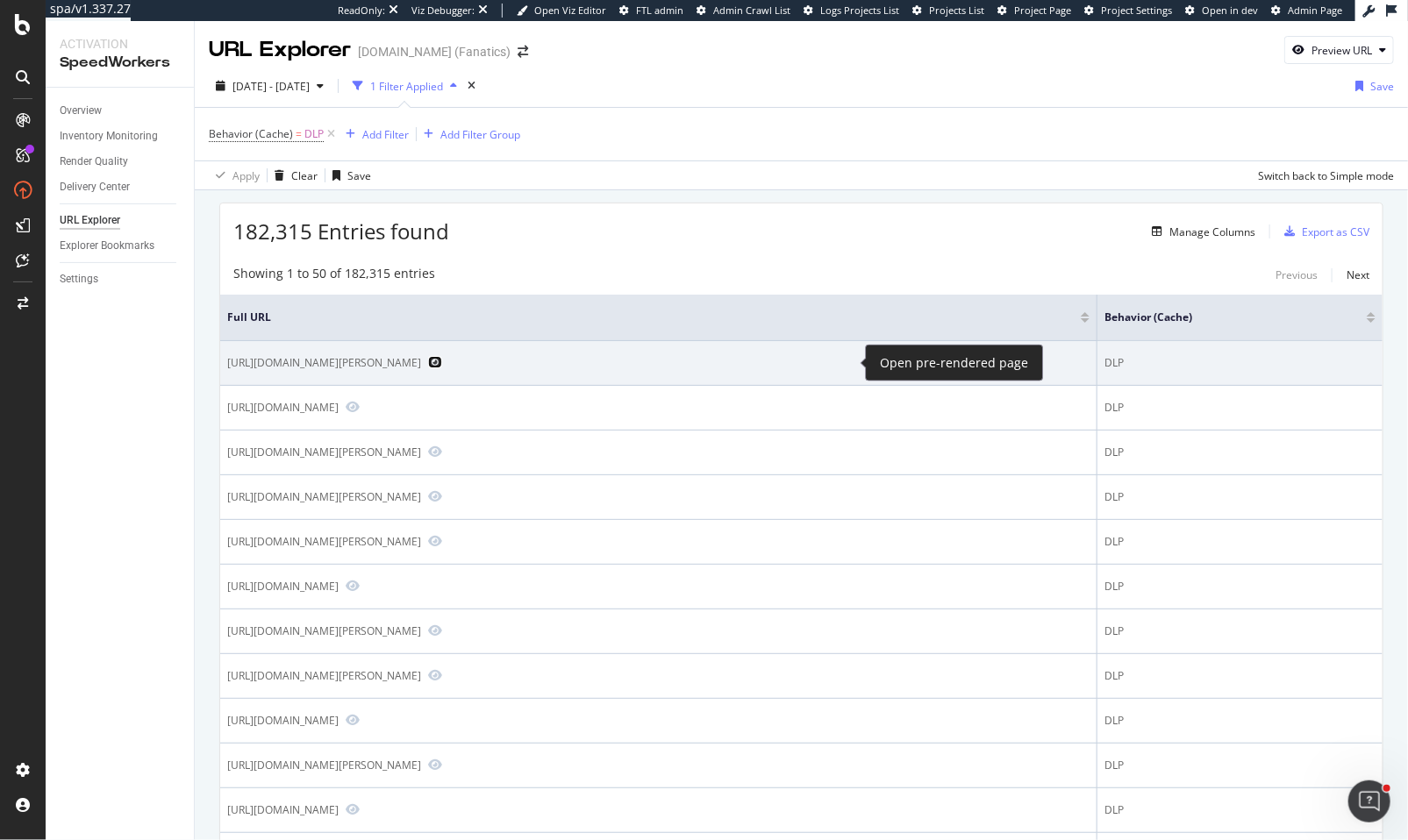
click at [442, 363] on icon "Preview https://www.mlbshop.com/new-york-yankees/polo-ralph-lauren-shorts/t-363…" at bounding box center [434, 361] width 14 height 12
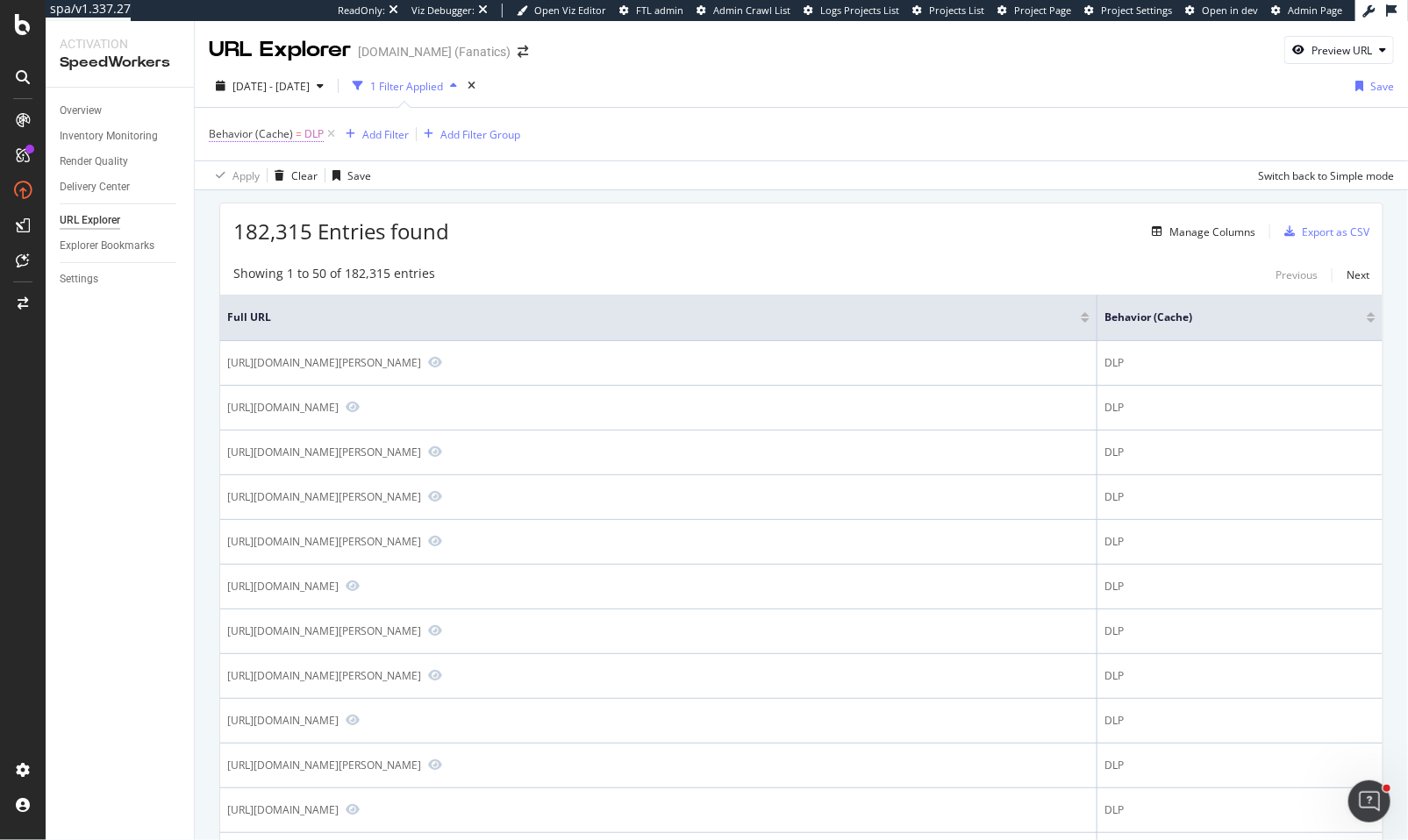
click at [304, 136] on span "DLP" at bounding box center [314, 134] width 19 height 25
click at [397, 207] on div at bounding box center [402, 207] width 25 height 28
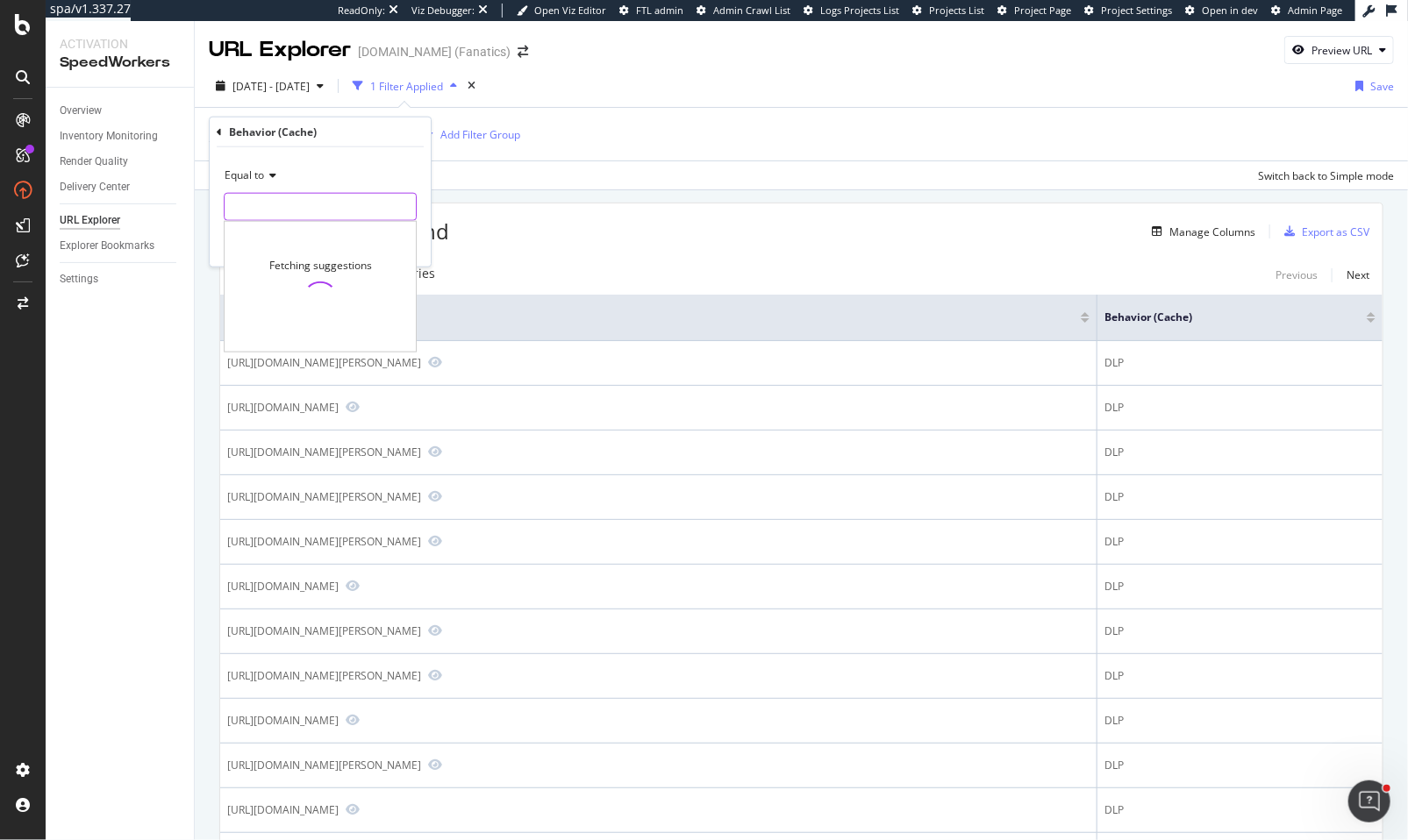
click at [313, 219] on input "text" at bounding box center [320, 207] width 192 height 28
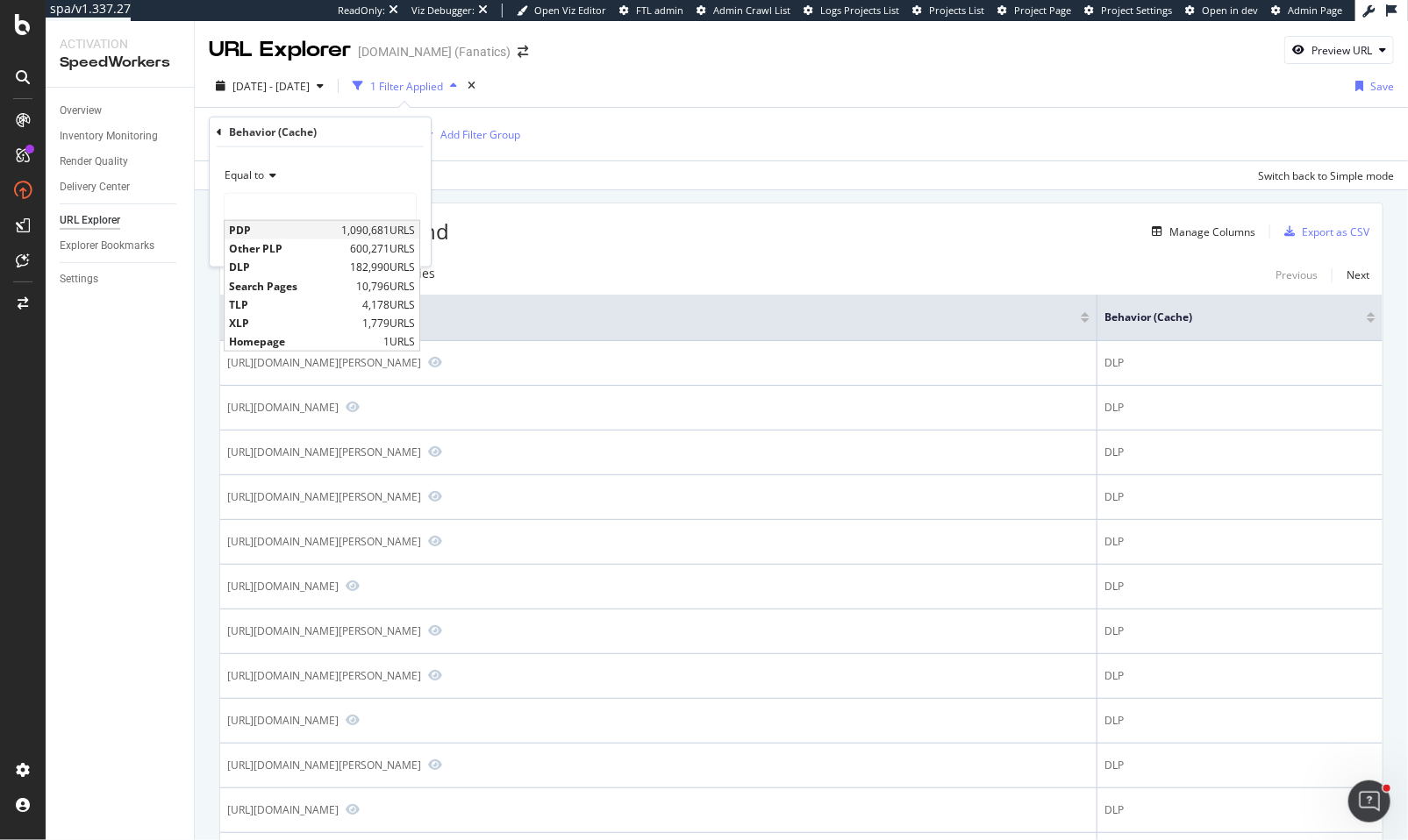
click at [308, 230] on span "PDP" at bounding box center [283, 230] width 108 height 15
type input "PDP"
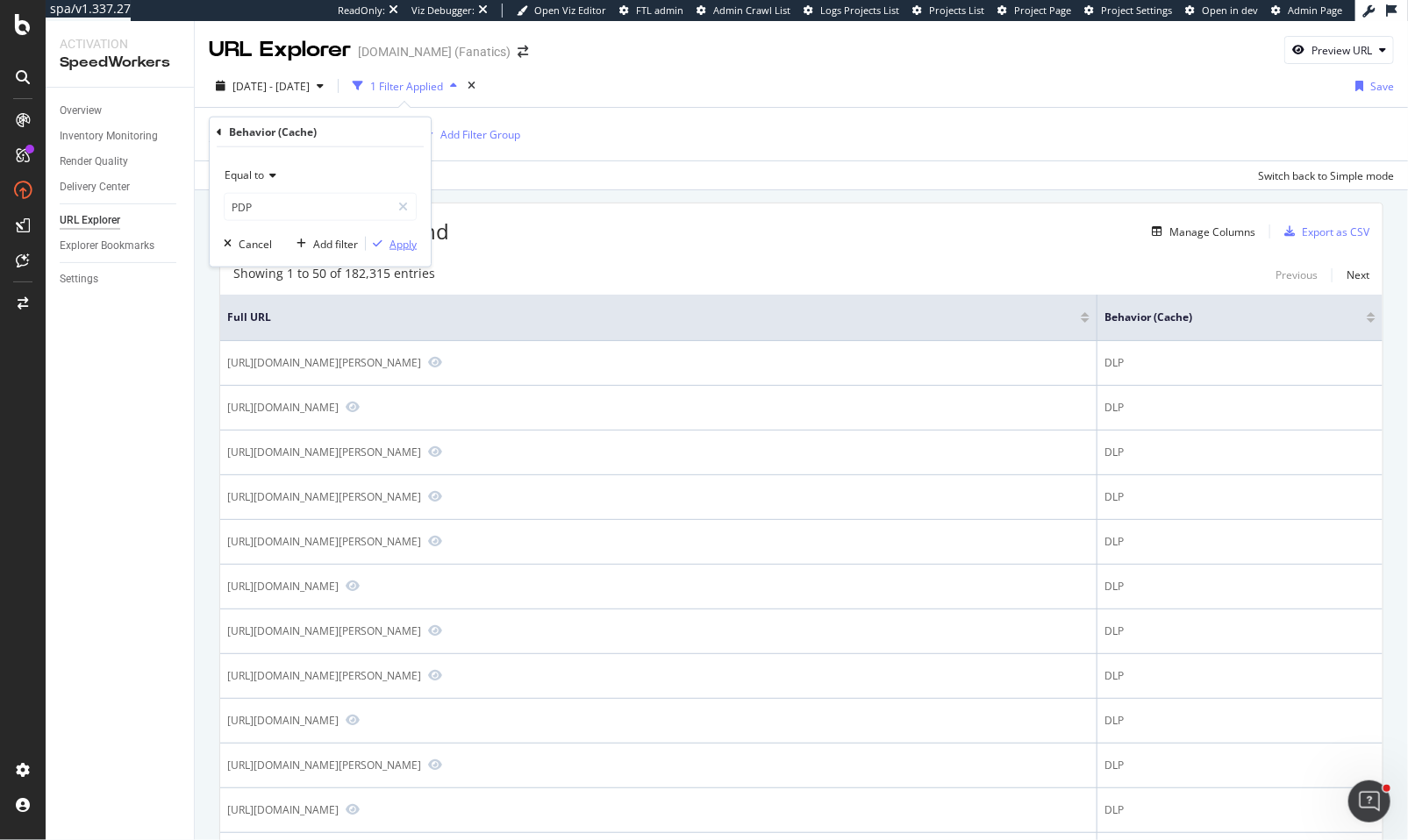
click at [410, 236] on div "Apply" at bounding box center [403, 244] width 27 height 15
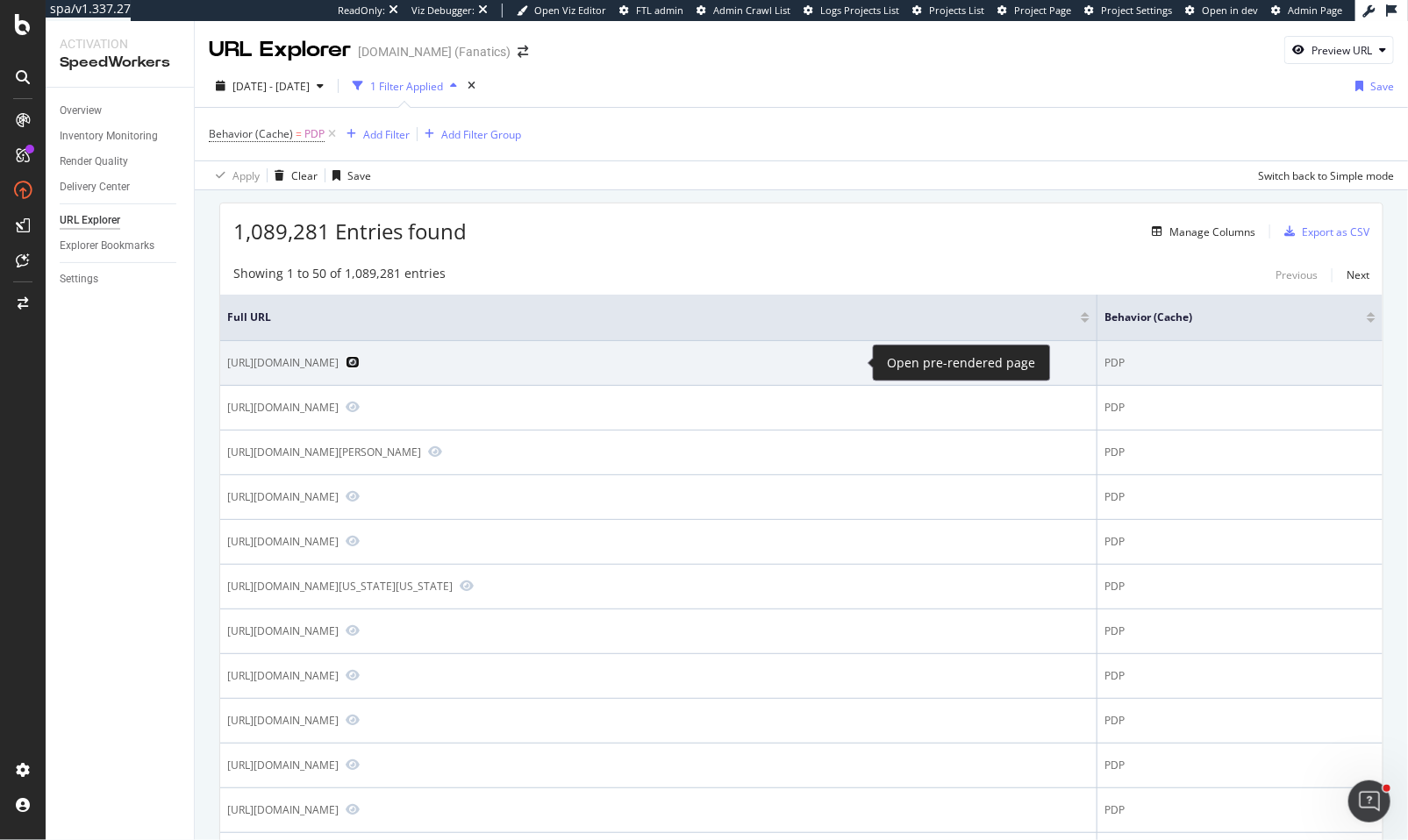
click at [360, 361] on icon "Preview https://www.mlbshop.com/los-angeles-dodgers/los-angeles-dodgers-brumate…" at bounding box center [352, 361] width 14 height 12
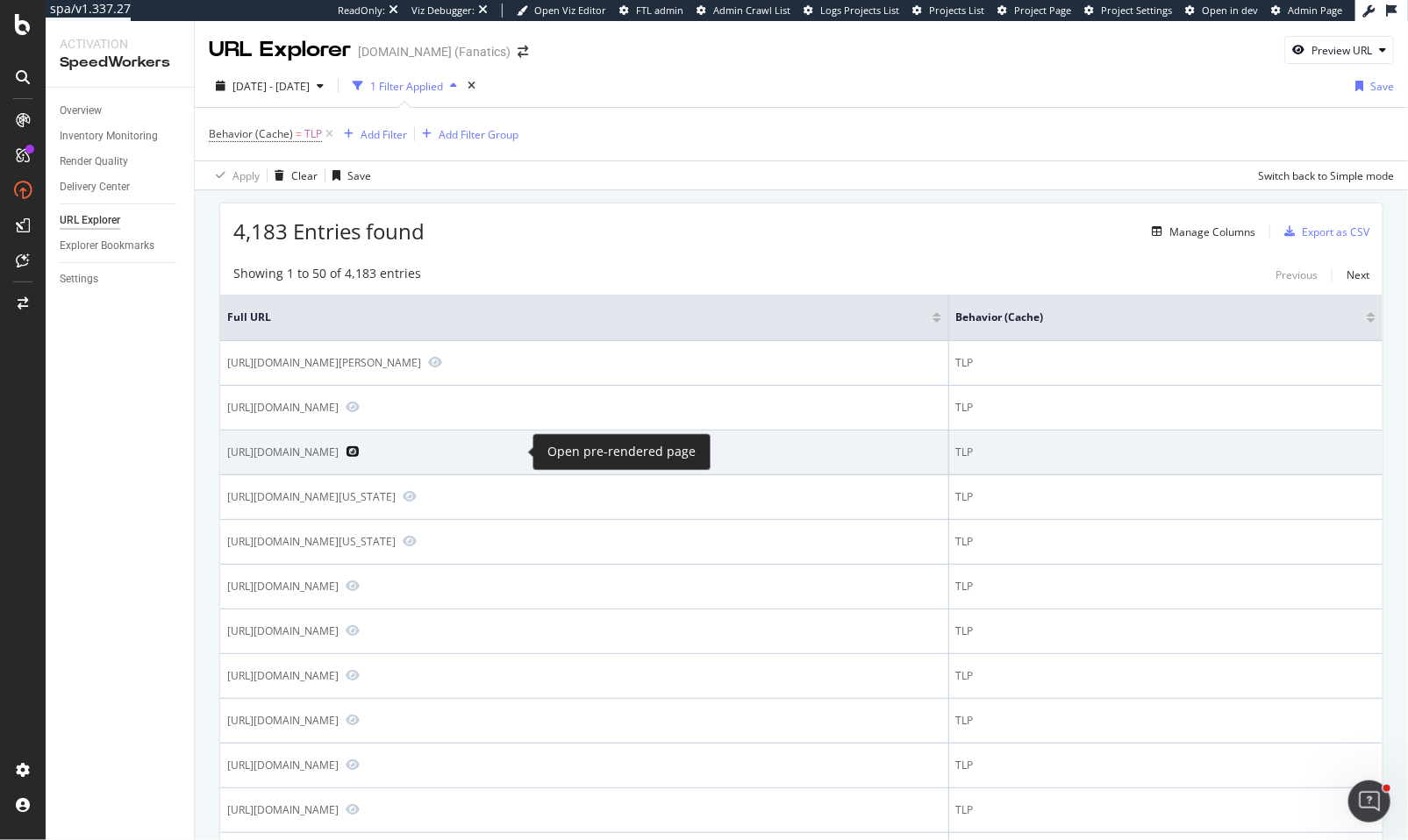
click at [360, 446] on icon "Preview https://www.mlbshop.com/detroit-tigers/holidays/t-3085" at bounding box center [352, 451] width 14 height 12
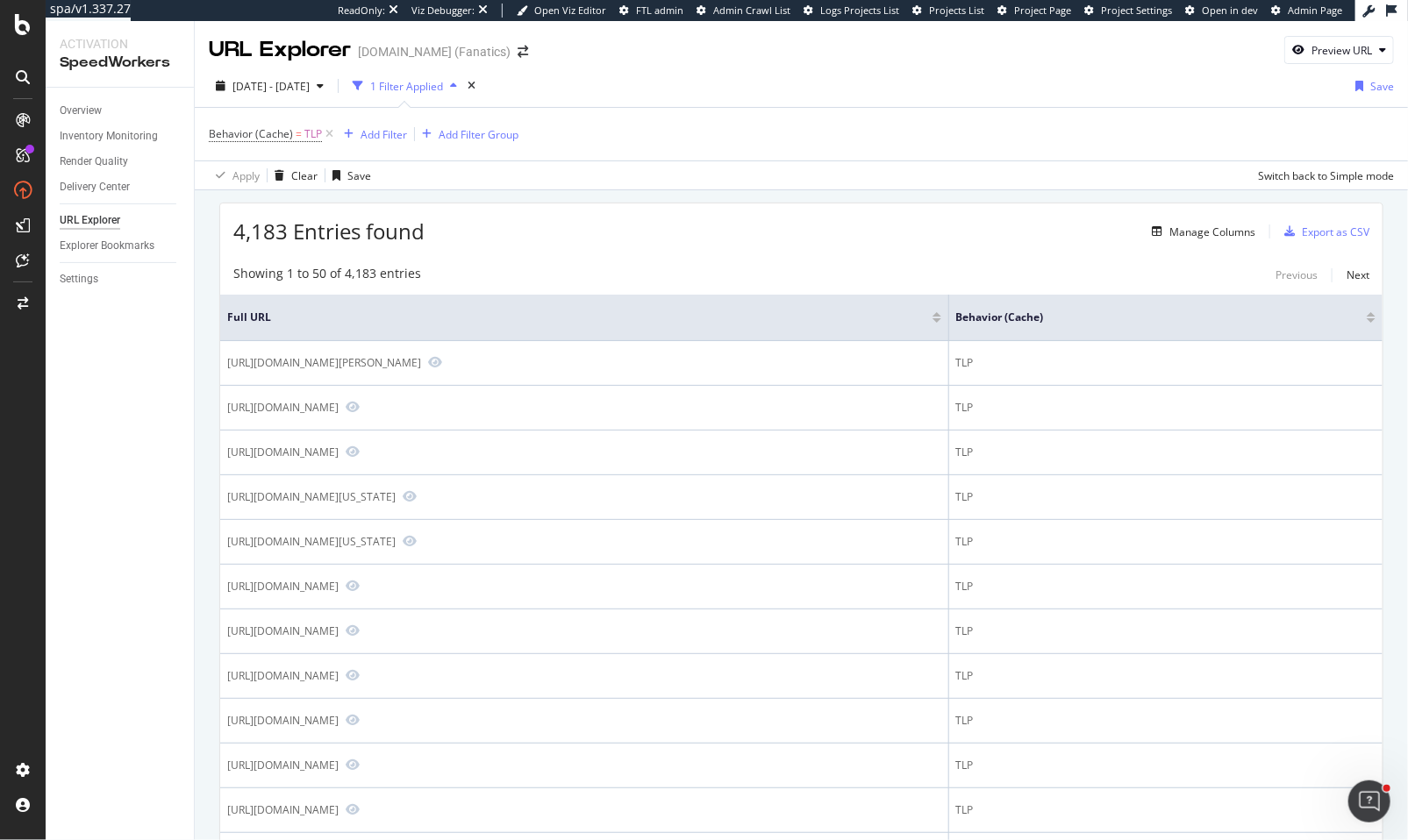
click at [297, 125] on span "Behavior (Cache) = TLP" at bounding box center [273, 134] width 128 height 25
click at [287, 130] on span "Behavior (Cache)" at bounding box center [250, 134] width 84 height 15
click at [406, 202] on icon at bounding box center [403, 207] width 9 height 12
click at [323, 208] on input "text" at bounding box center [320, 207] width 192 height 28
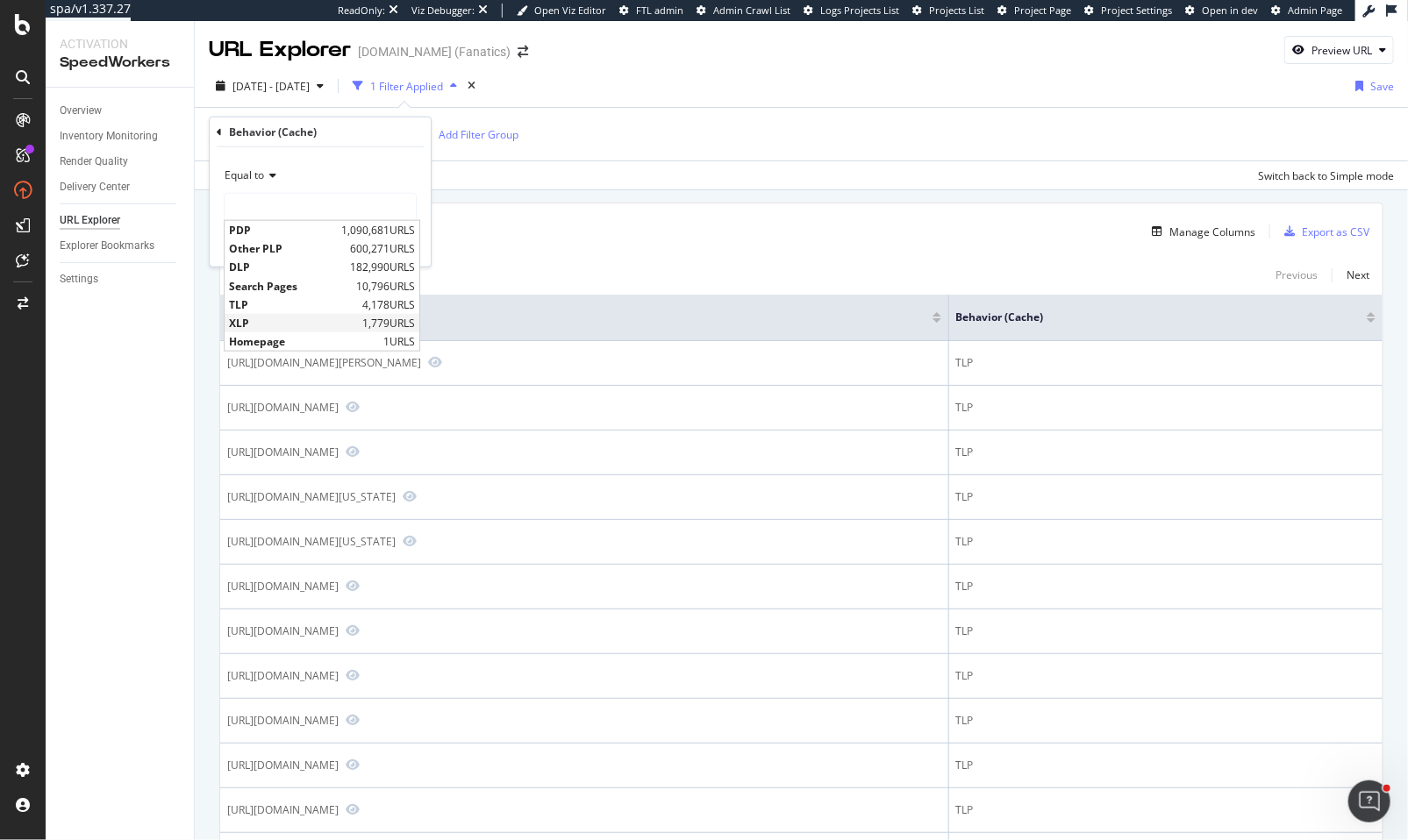
click at [298, 318] on span "XLP" at bounding box center [294, 324] width 129 height 15
type input "XLP"
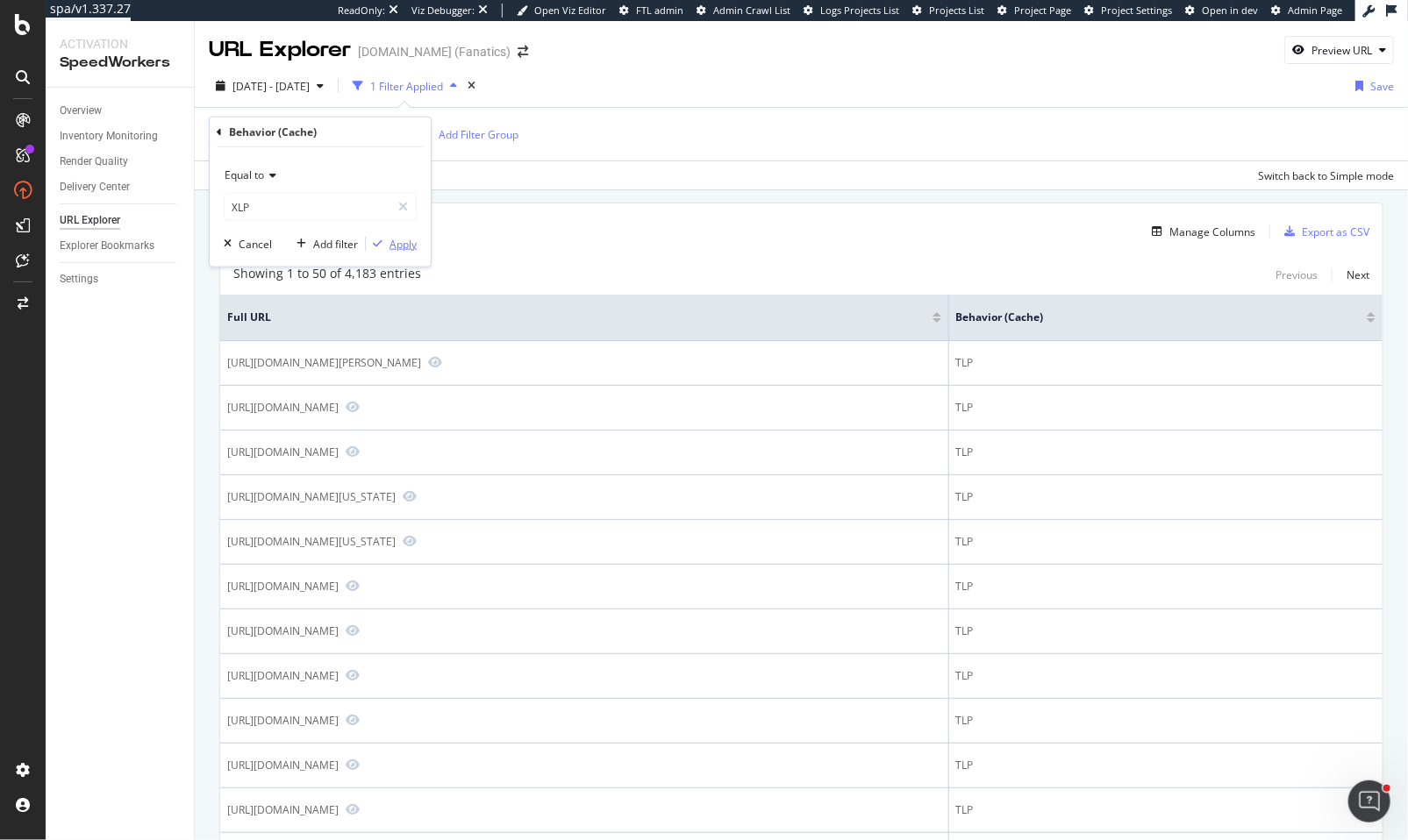
click at [392, 243] on div "Apply" at bounding box center [403, 244] width 27 height 15
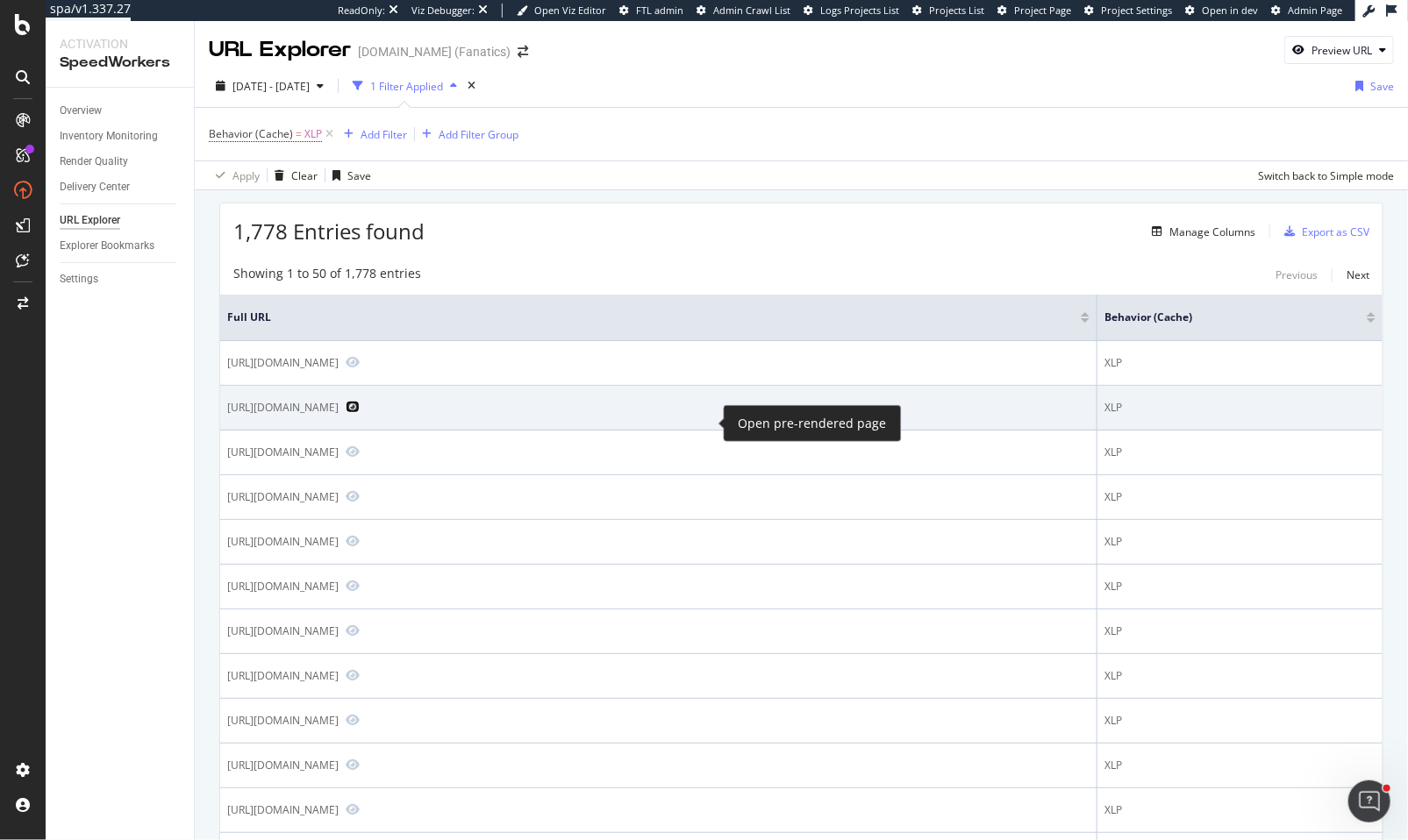
click at [360, 413] on icon "Preview https://www.mlbshop.com/oakland-athletics/oakland-athletics-12-x-12-dad…" at bounding box center [352, 407] width 14 height 12
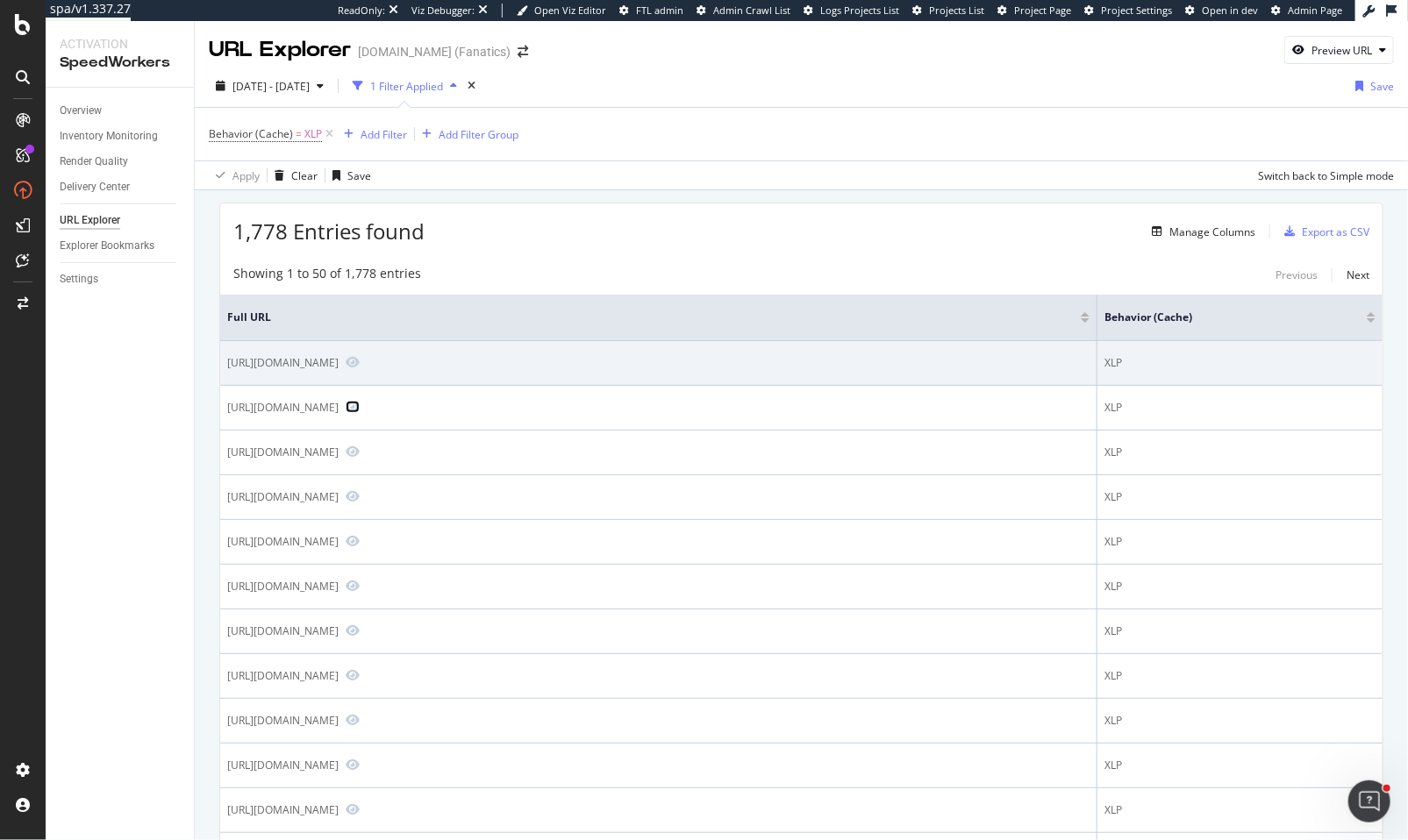
scroll to position [36, 0]
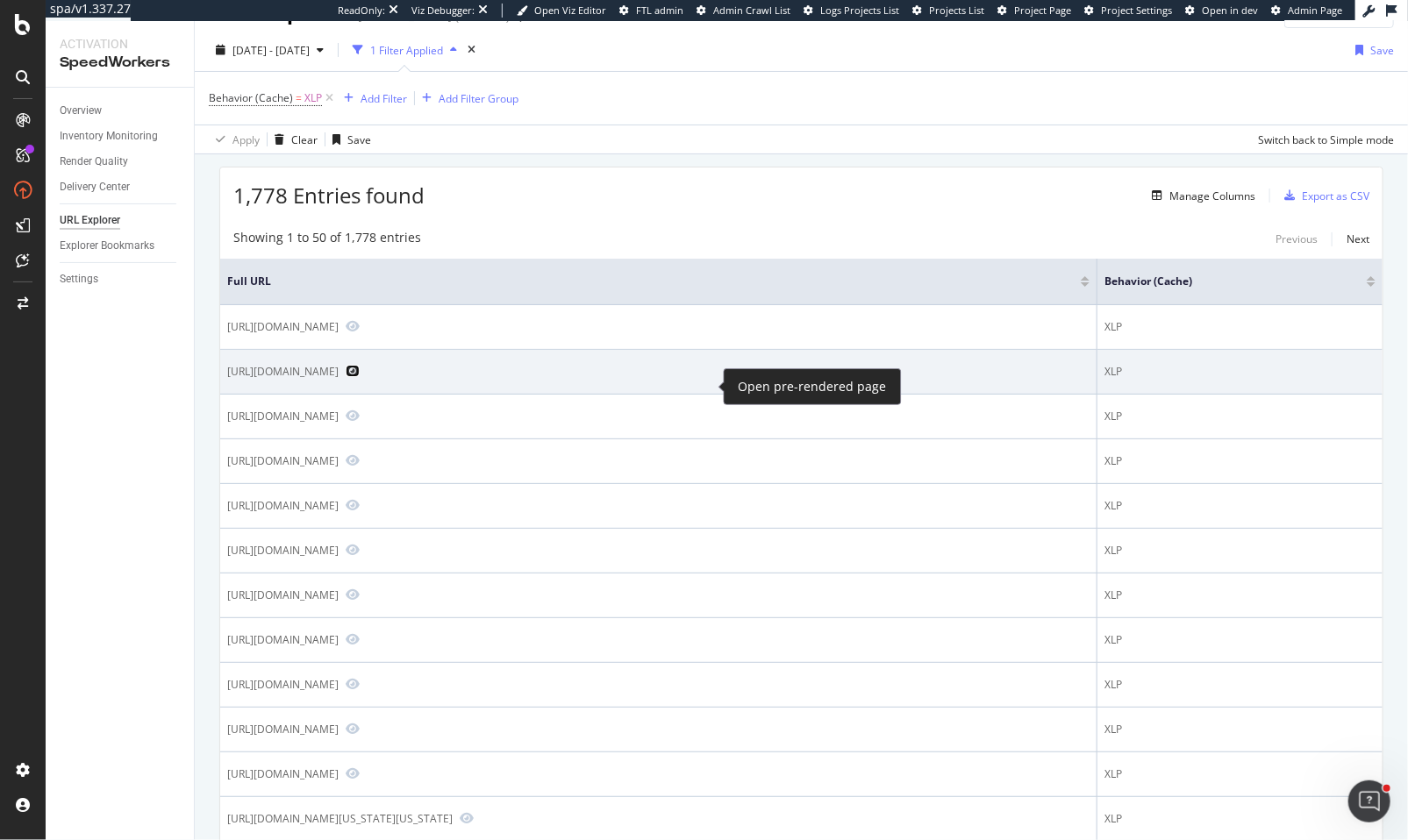
click at [360, 378] on icon "Preview https://www.mlbshop.com/oakland-athletics/oakland-athletics-12-x-12-dad…" at bounding box center [352, 371] width 14 height 12
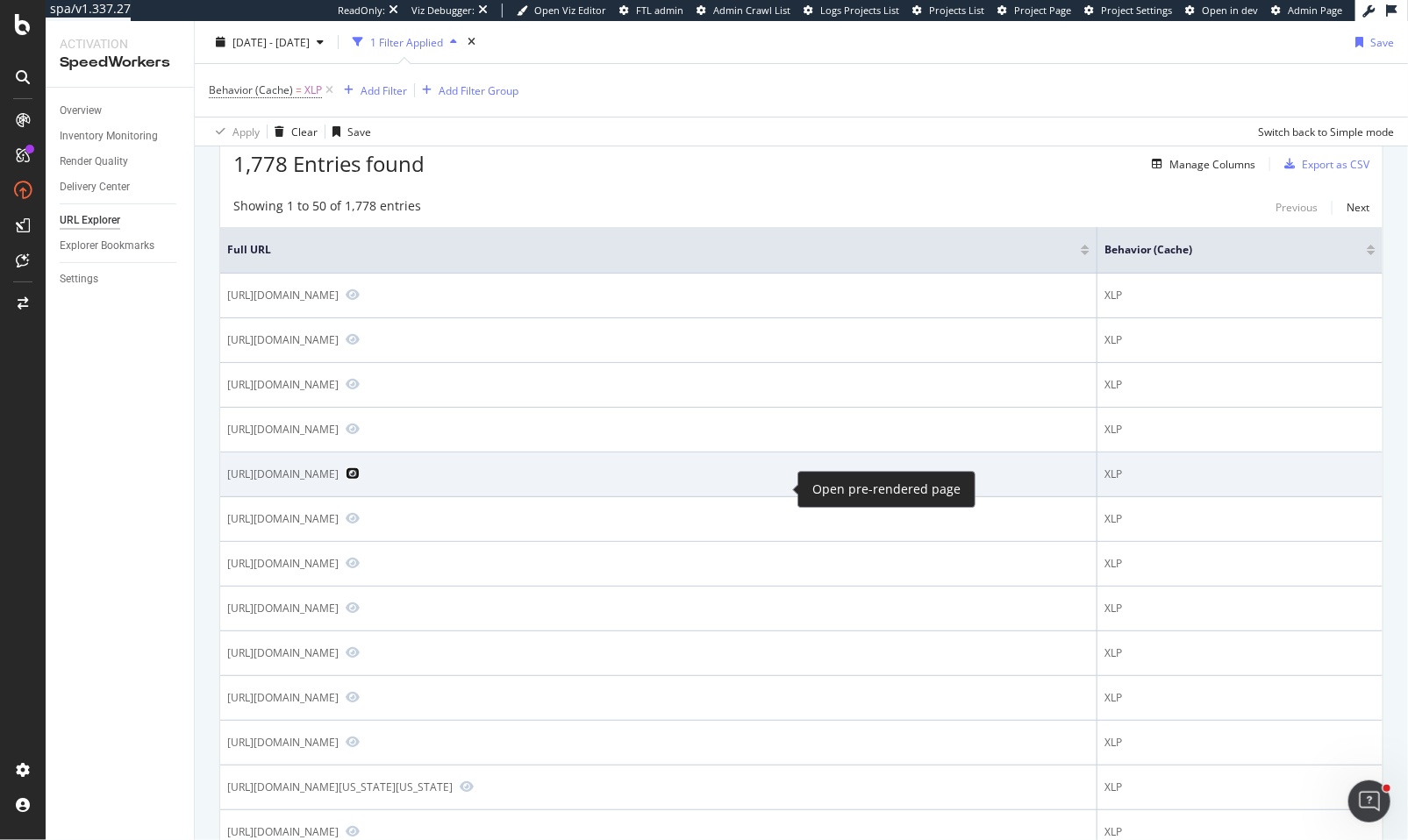
click at [360, 479] on icon "Preview https://www.mlbshop.com/seattle-mariners/seattle-mariners-iphone-7-plus…" at bounding box center [352, 473] width 14 height 12
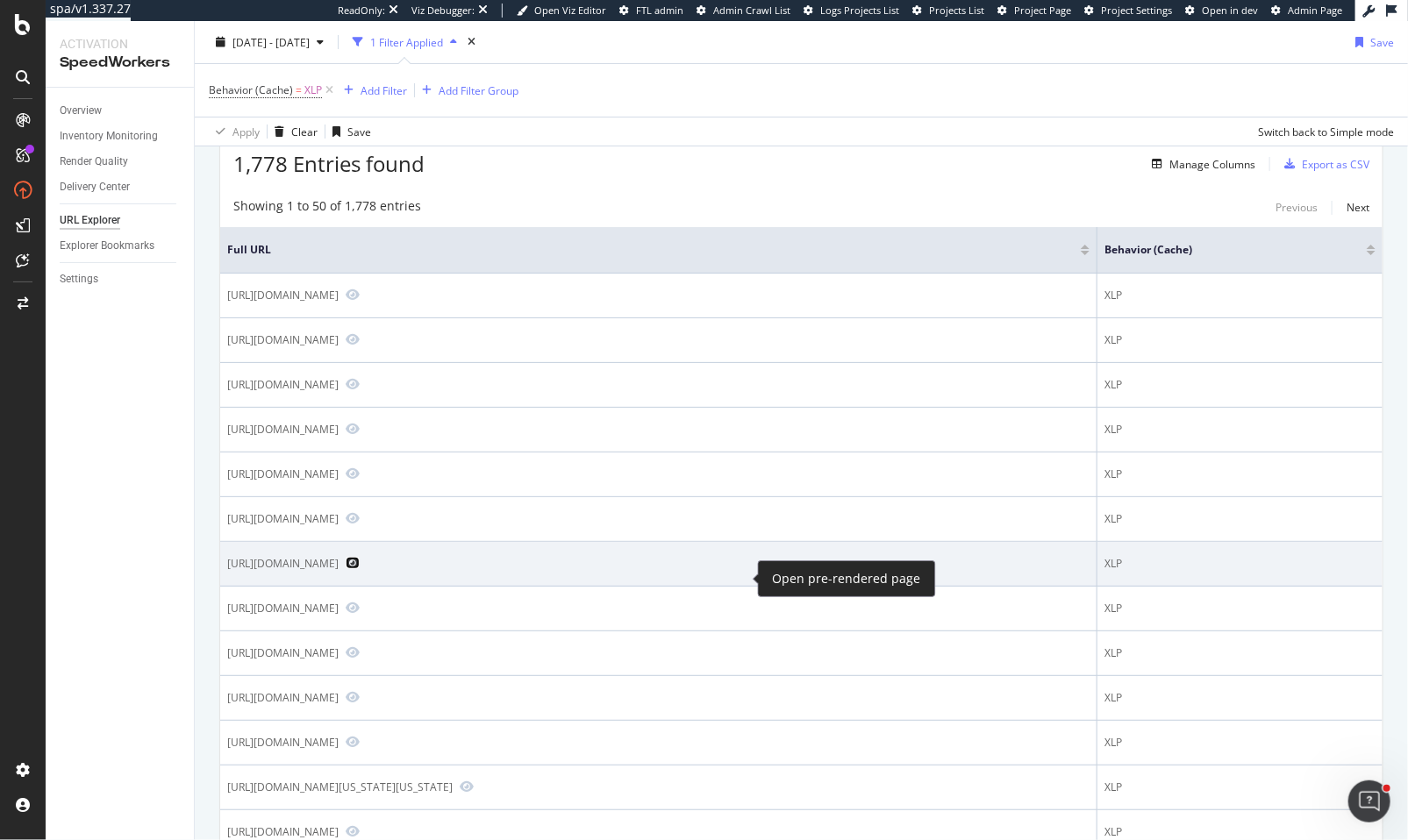
click at [360, 569] on icon "Preview https://www.mlbshop.com/atlanta-braves/infant-atlanta-braves-wincraft-l…" at bounding box center [352, 563] width 14 height 12
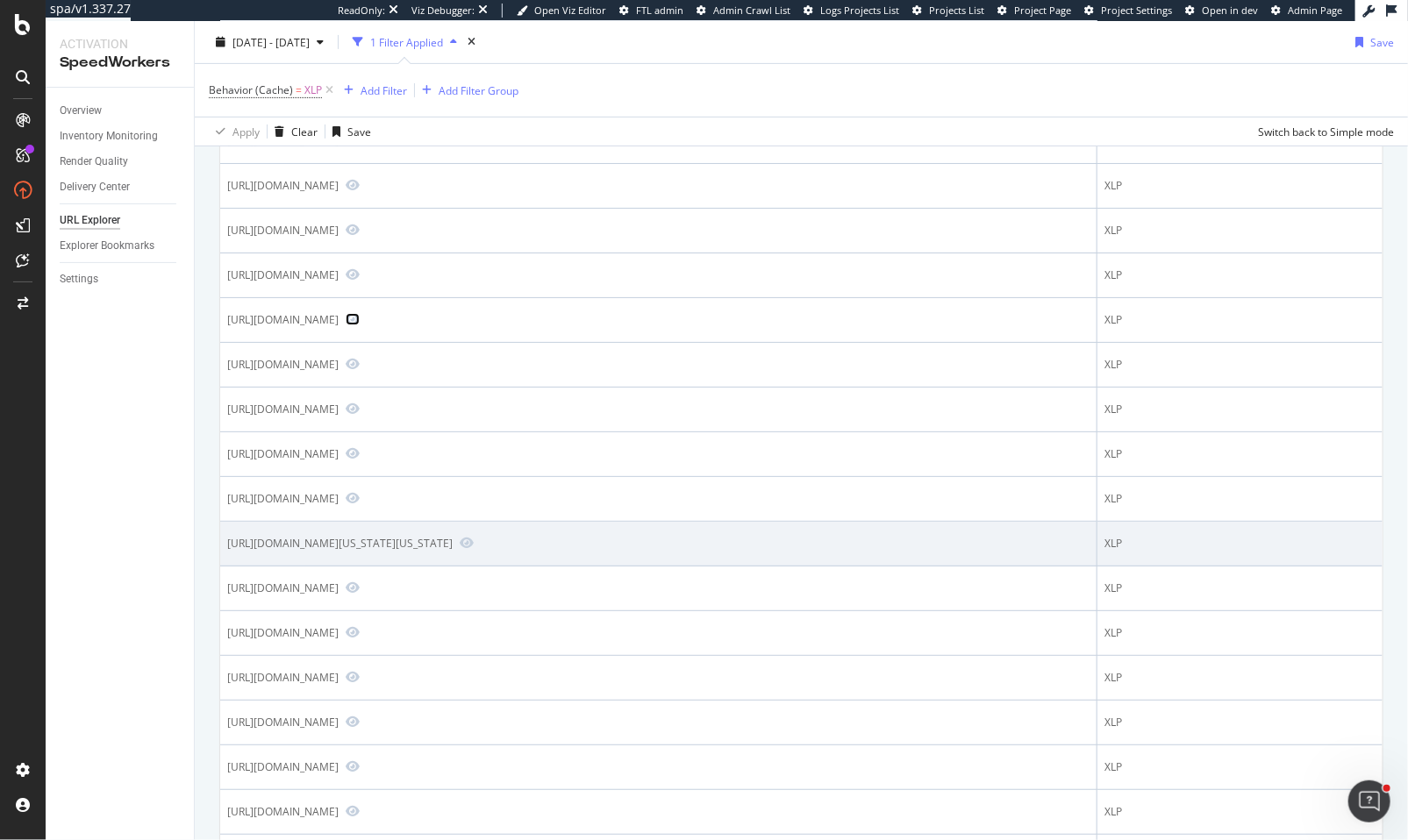
scroll to position [436, 0]
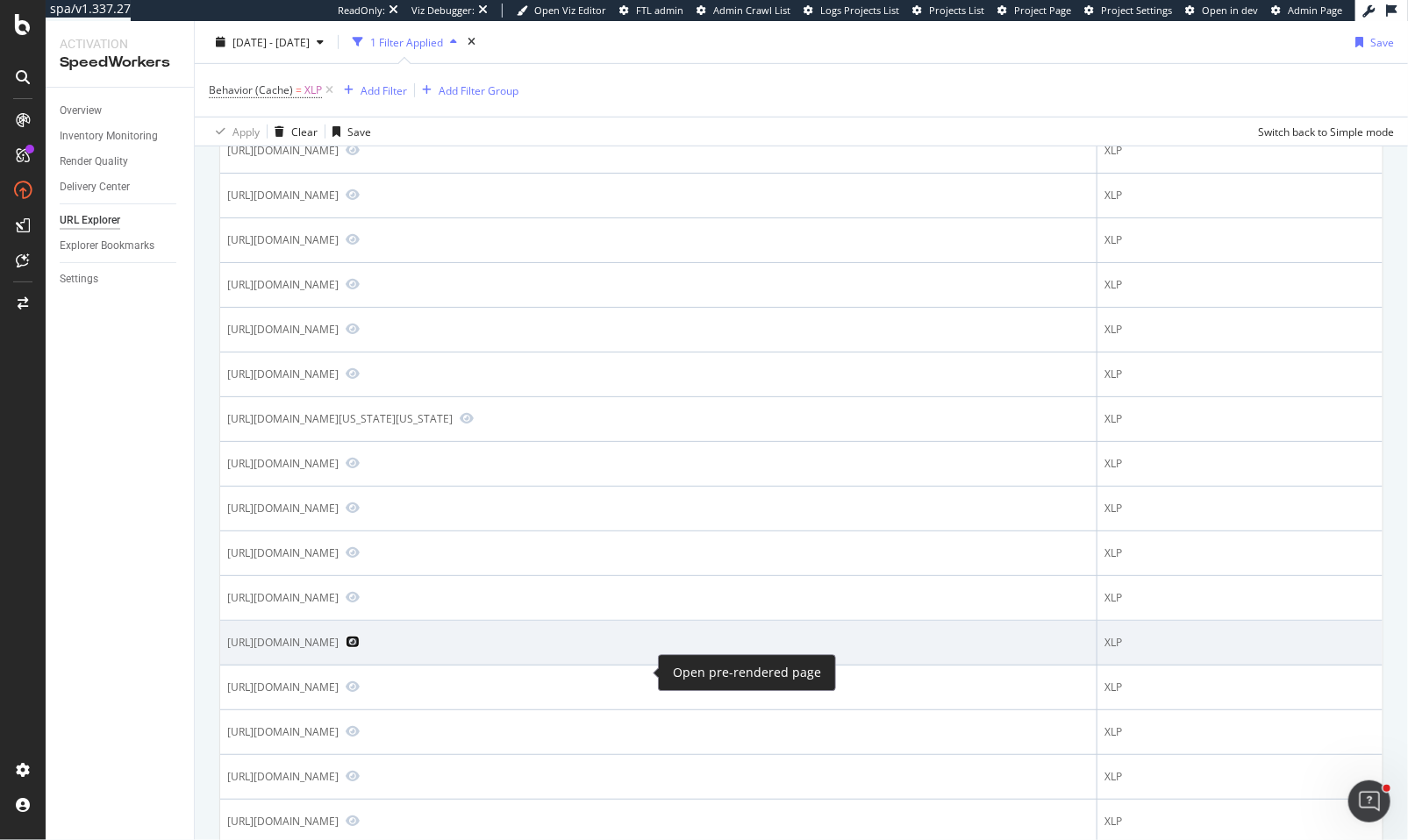
click at [360, 648] on icon "Preview https://www.mlbshop.com/boston-red-sox/boston-red-sox-vintage-wall-art/…" at bounding box center [352, 642] width 14 height 12
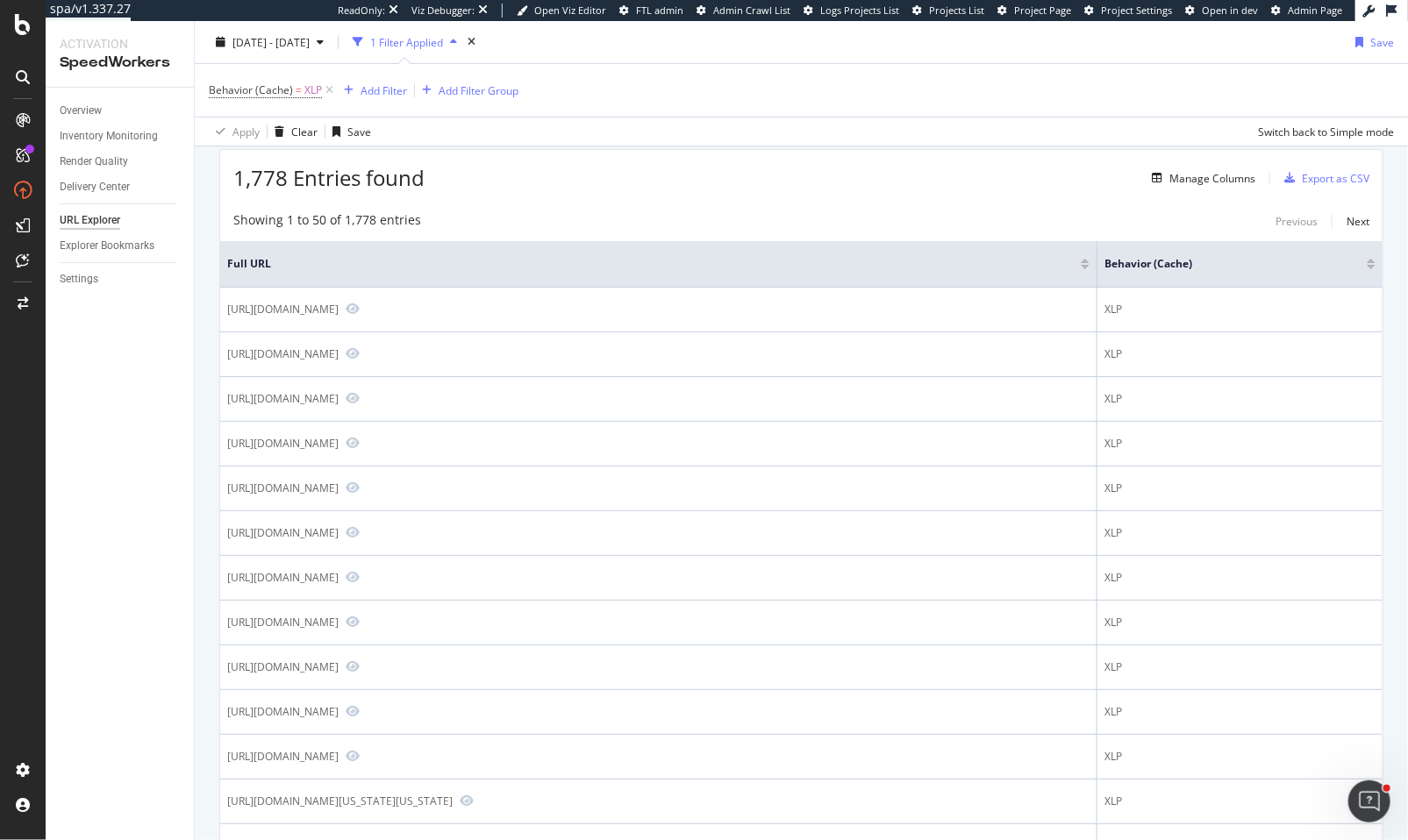
scroll to position [0, 0]
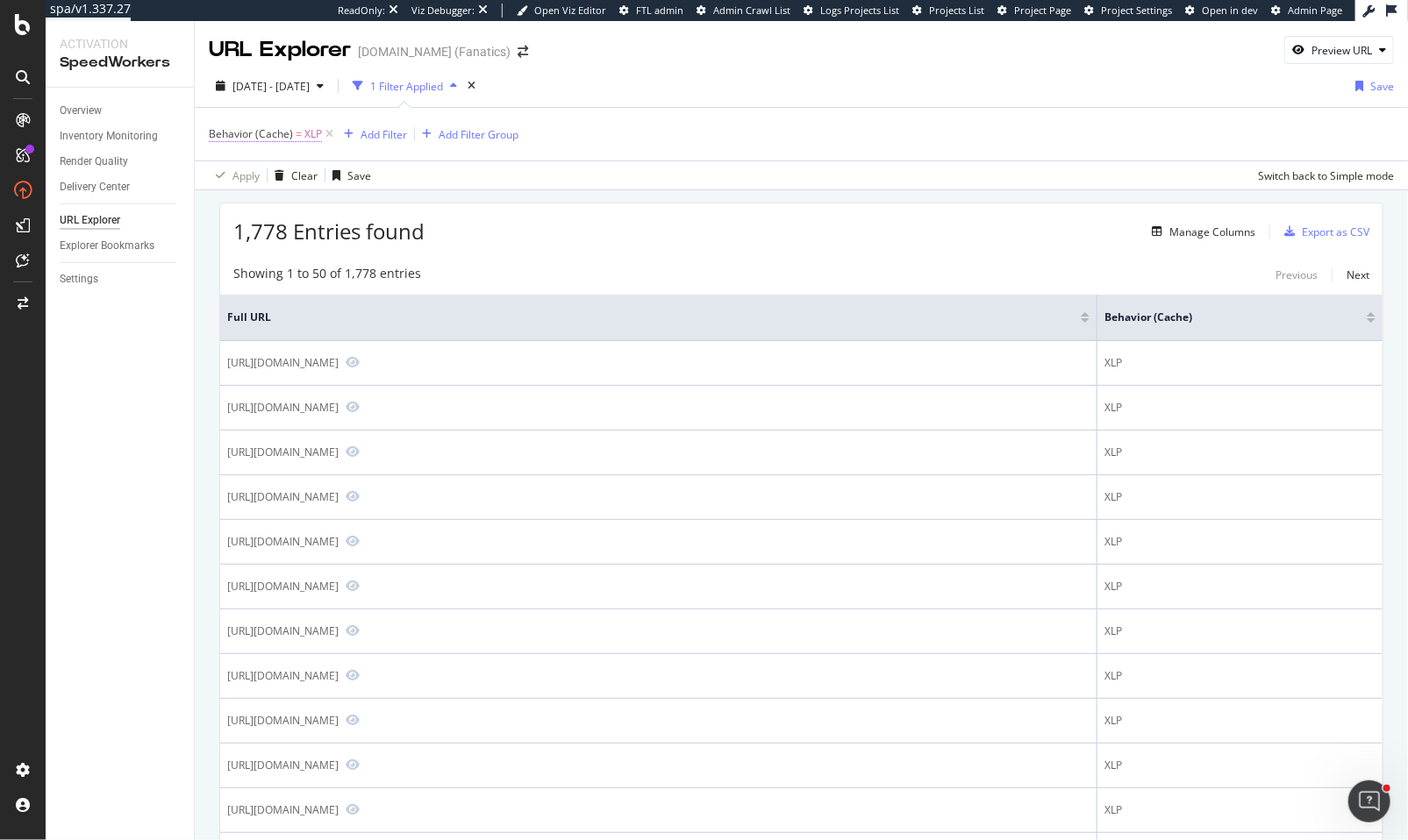
click at [232, 128] on span "Behavior (Cache)" at bounding box center [250, 134] width 84 height 15
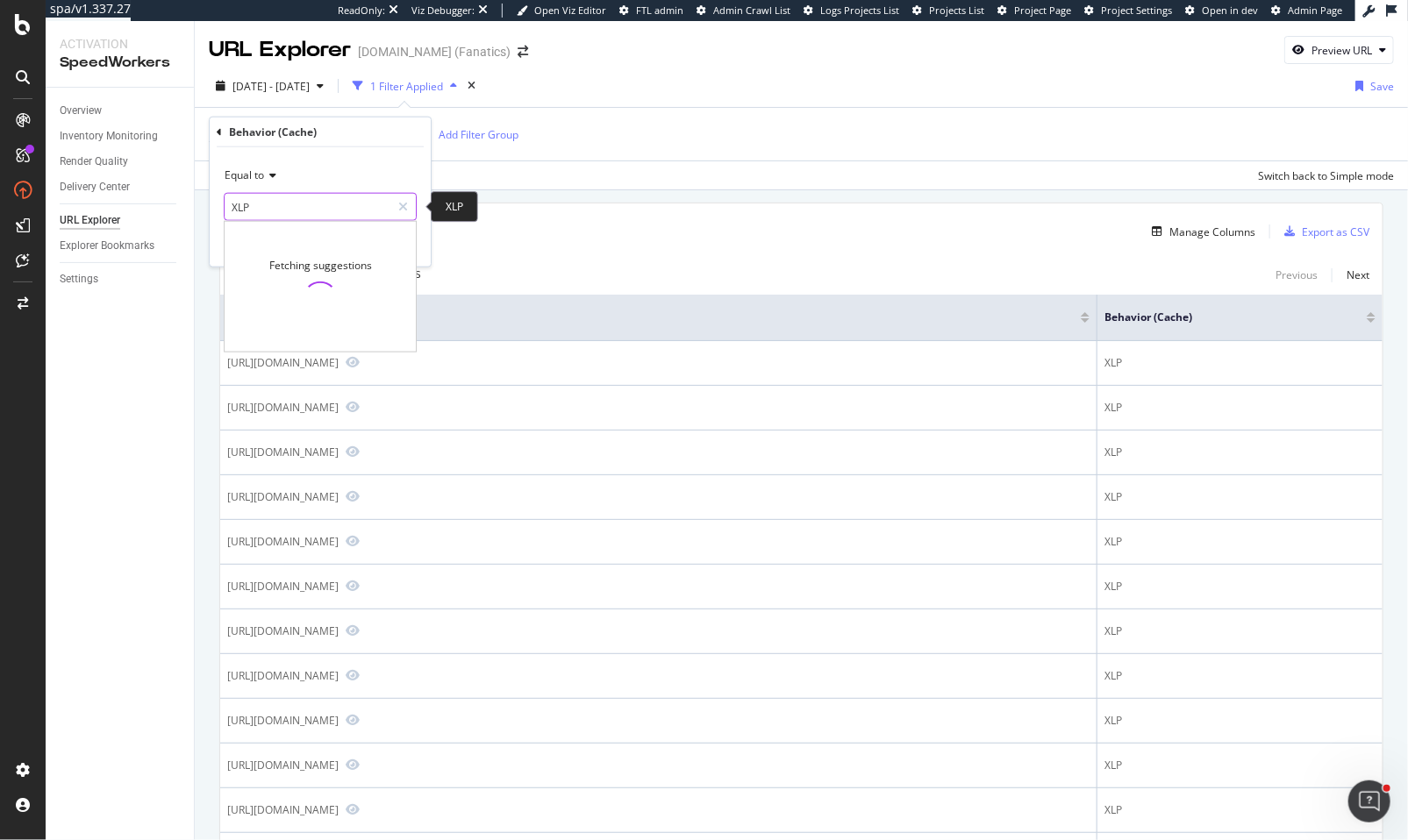
click at [263, 198] on input "XLP" at bounding box center [308, 207] width 166 height 28
click at [404, 204] on icon at bounding box center [403, 207] width 9 height 12
drag, startPoint x: 399, startPoint y: 204, endPoint x: 388, endPoint y: 203, distance: 11.0
click at [398, 204] on input "text" at bounding box center [320, 207] width 192 height 28
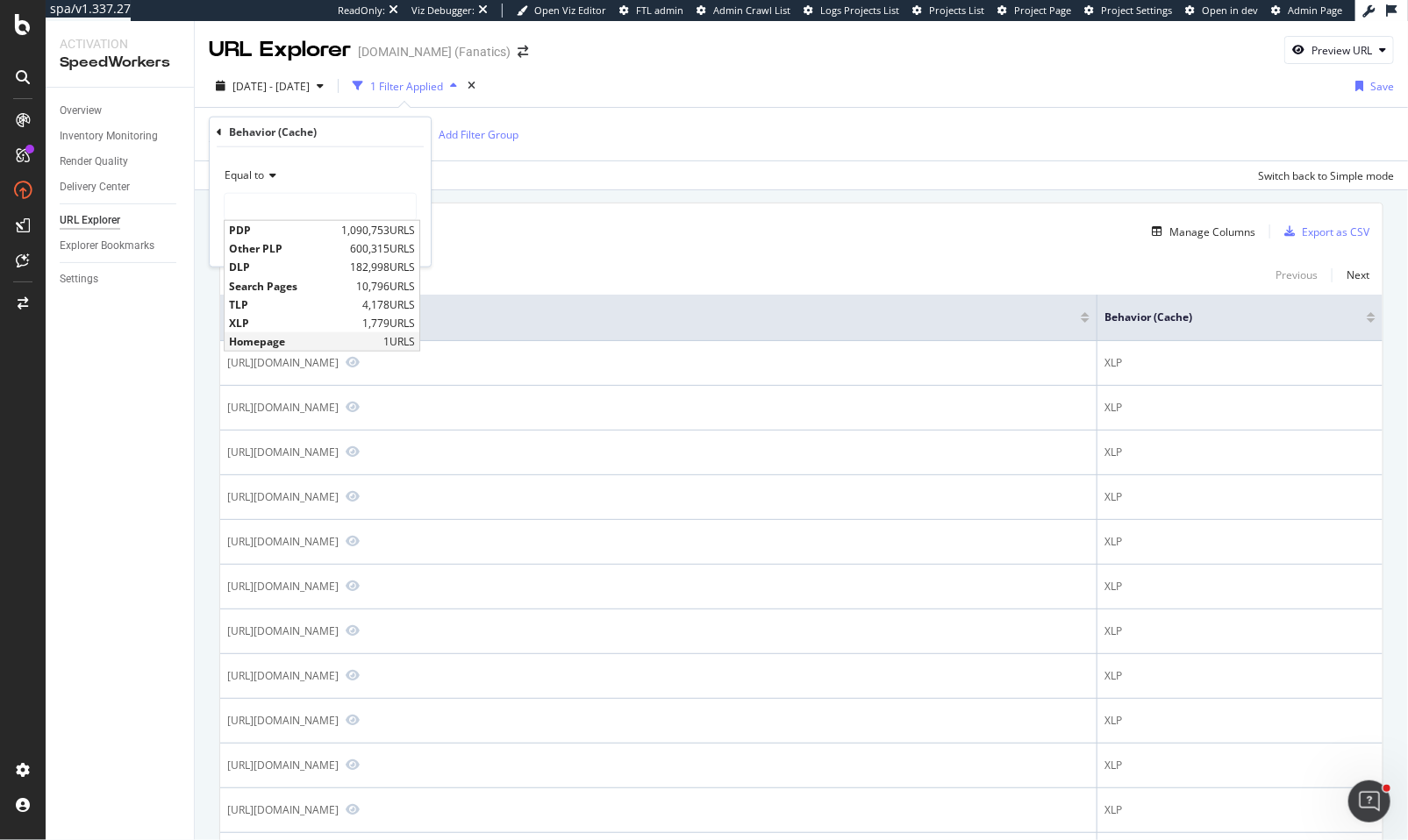
click at [234, 334] on span "Homepage" at bounding box center [304, 342] width 150 height 15
type input "Homepage"
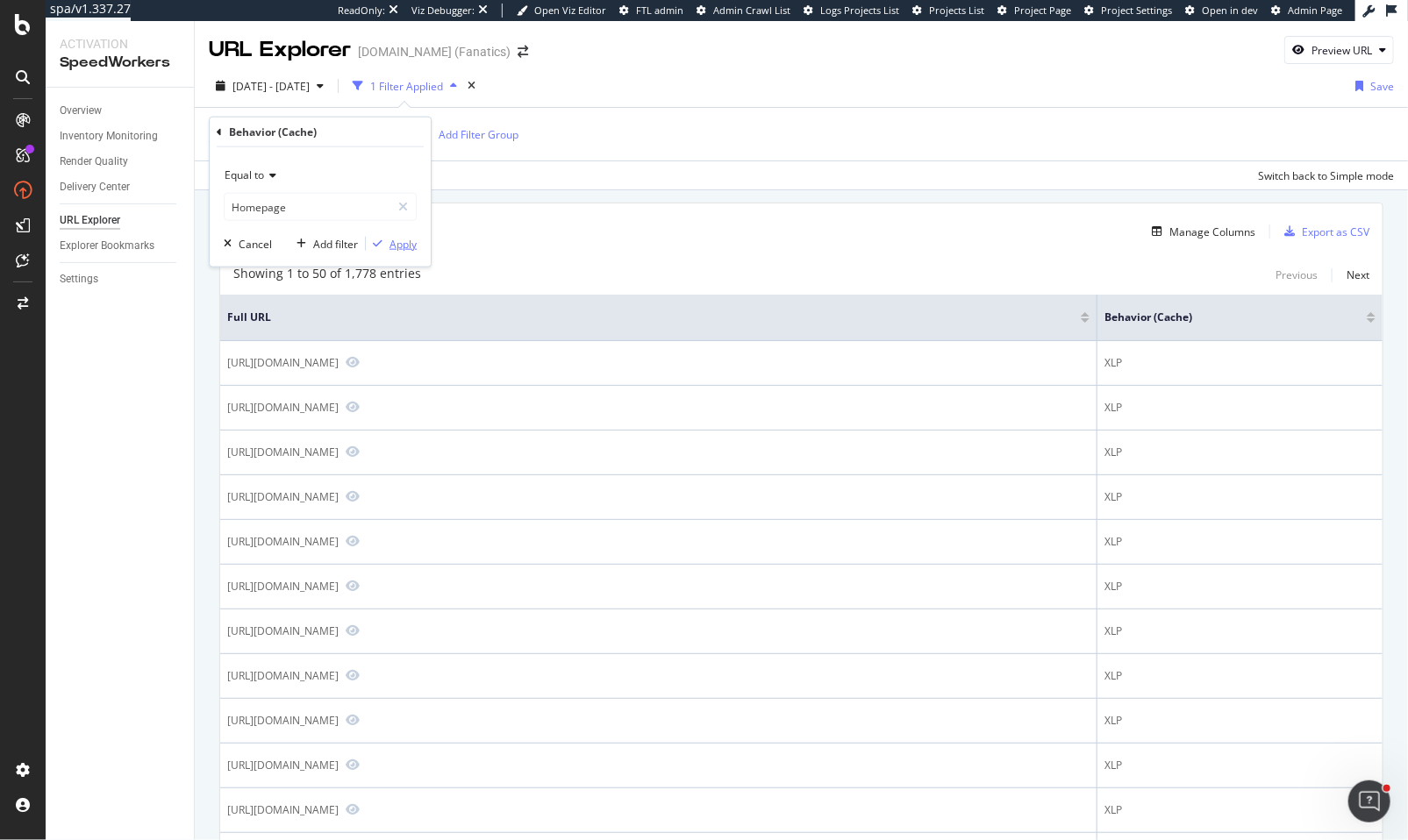
click at [400, 250] on div "Apply" at bounding box center [403, 244] width 27 height 15
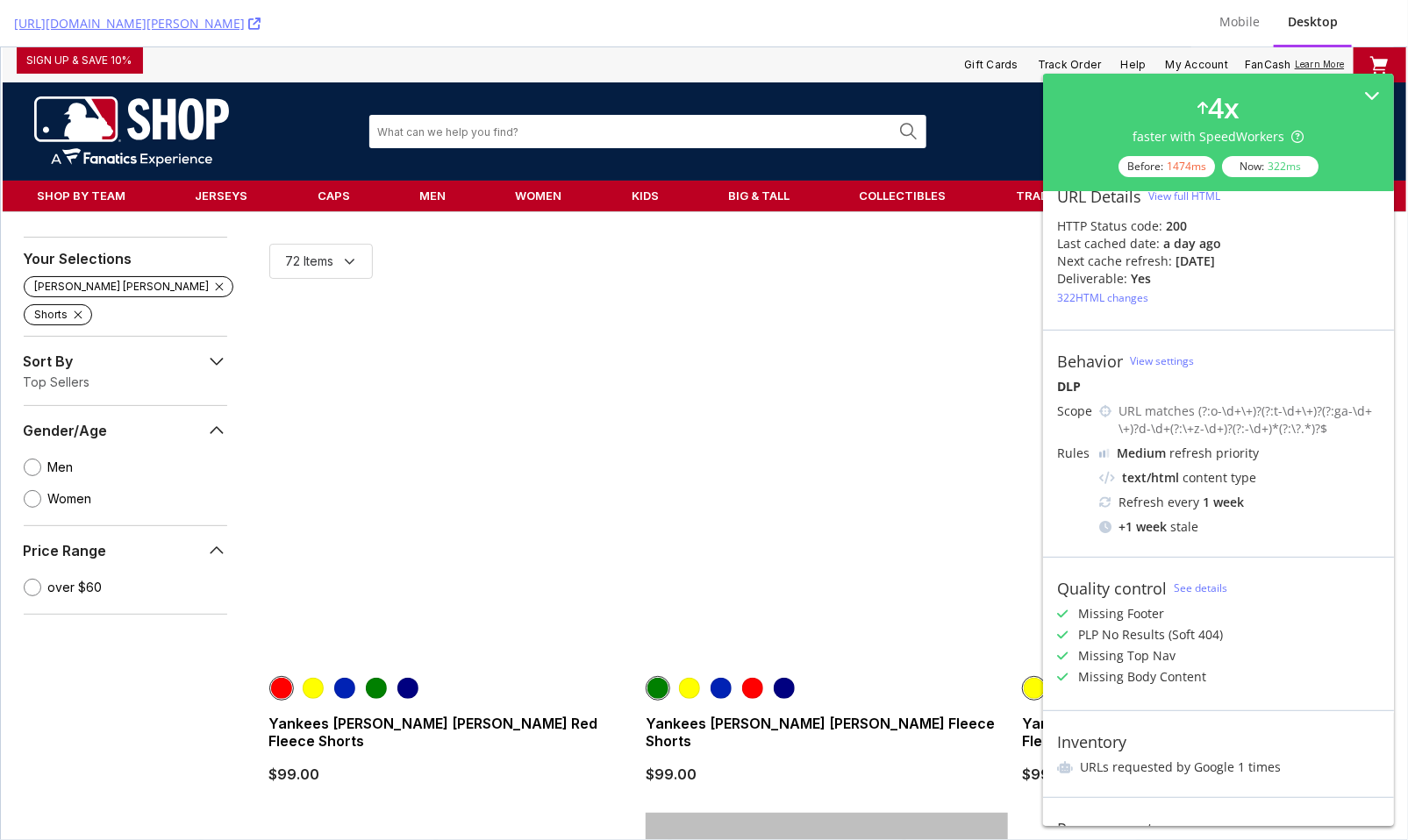
scroll to position [41, 0]
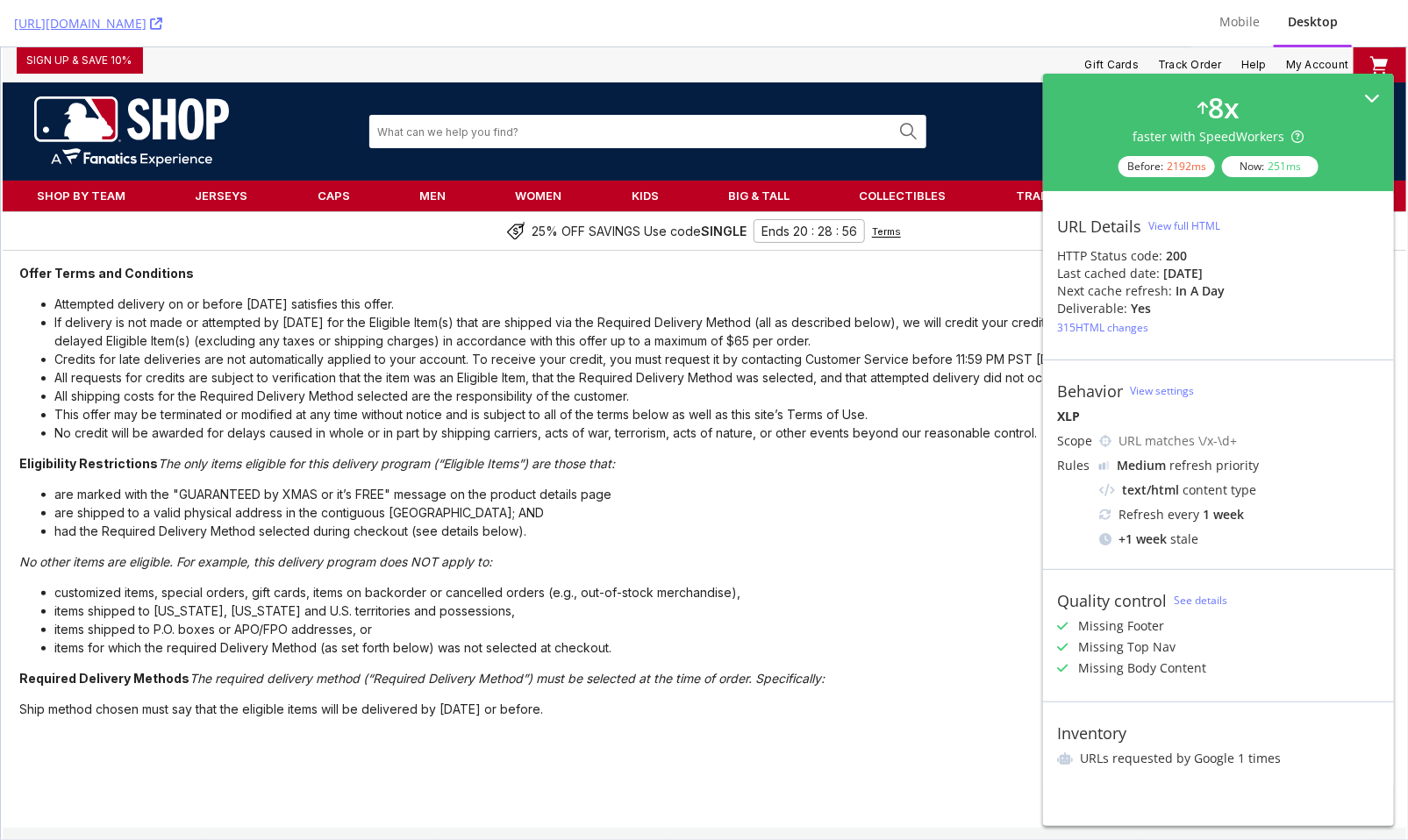
drag, startPoint x: 1374, startPoint y: 95, endPoint x: 1371, endPoint y: 51, distance: 44.1
click at [1374, 95] on icon at bounding box center [1372, 98] width 16 height 16
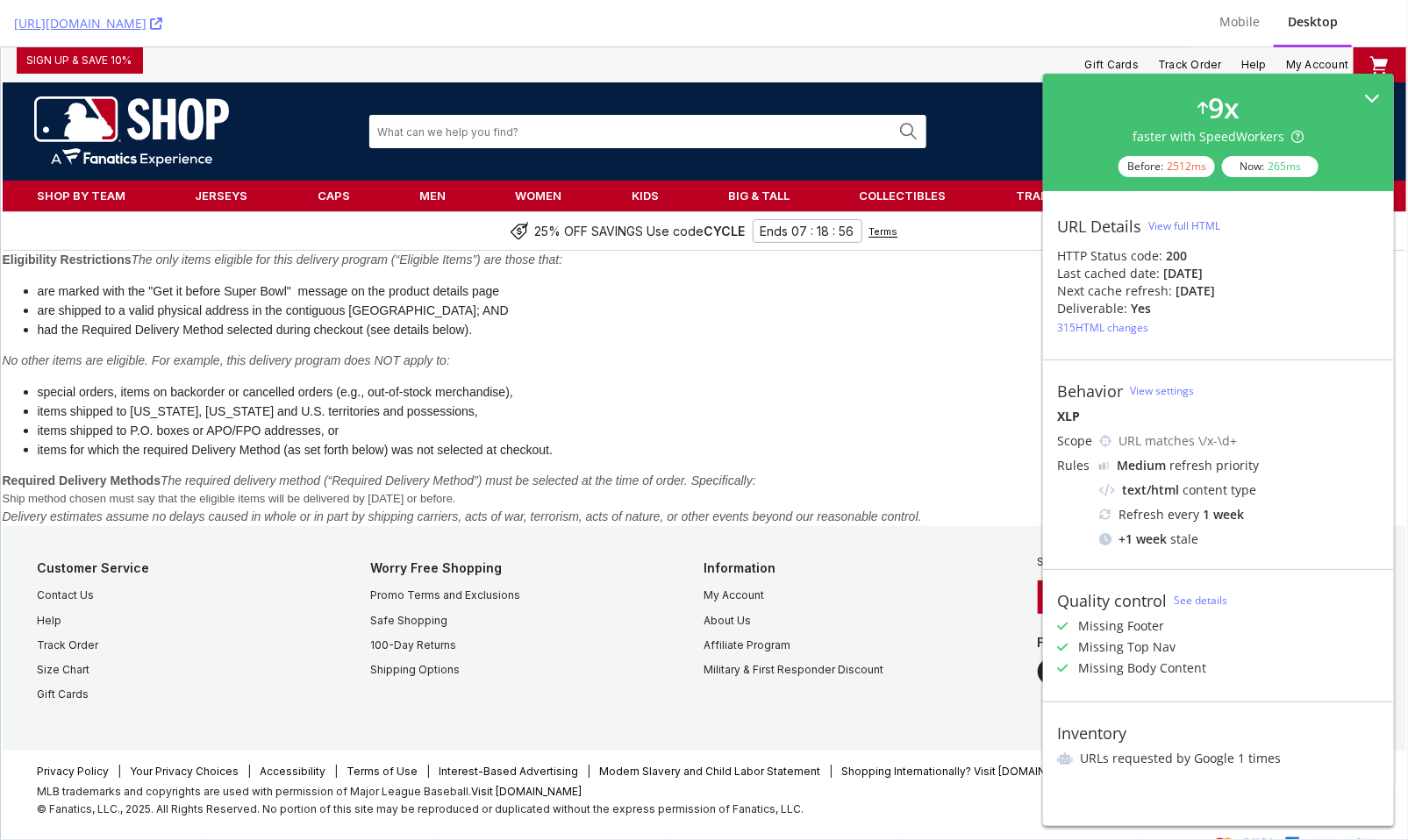
click at [1382, 90] on div "9 x faster with SpeedWorkers Before: 2512 ms Now: 265 ms" at bounding box center [1219, 132] width 351 height 118
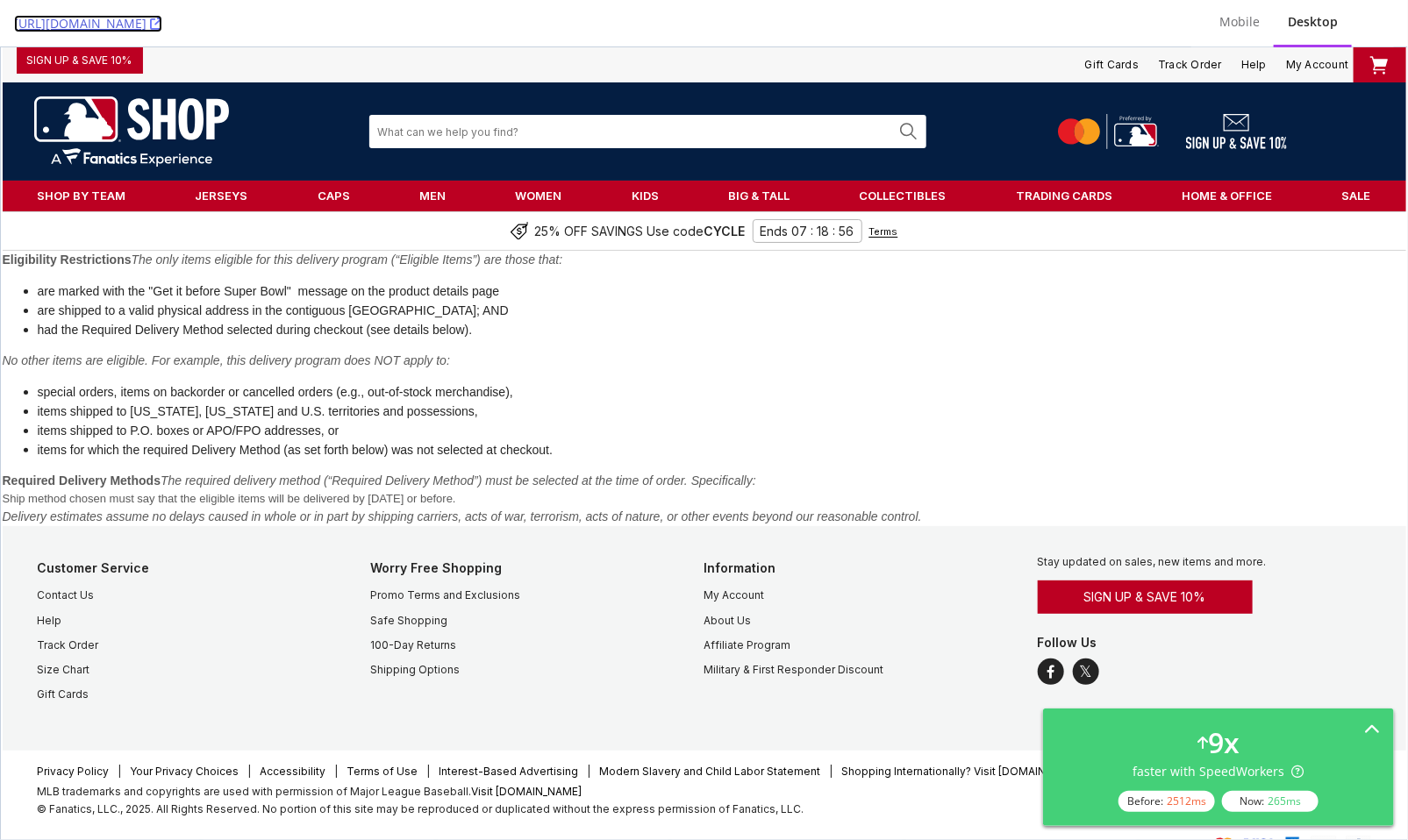
click at [162, 22] on icon at bounding box center [156, 24] width 12 height 12
